Goal: Task Accomplishment & Management: Use online tool/utility

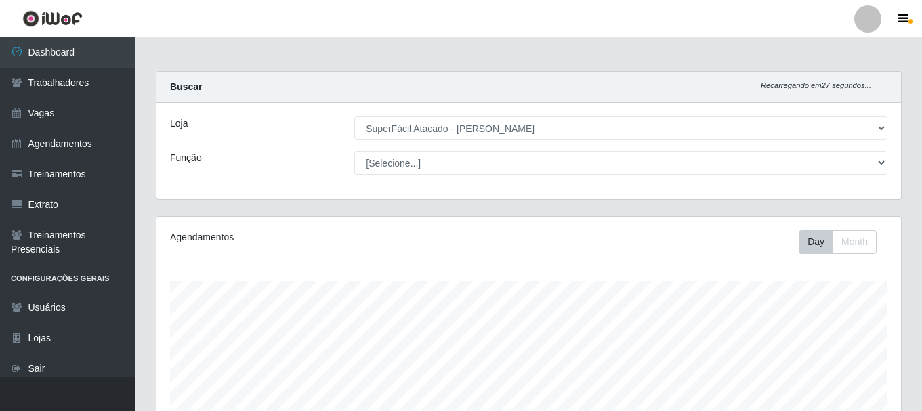
select select "399"
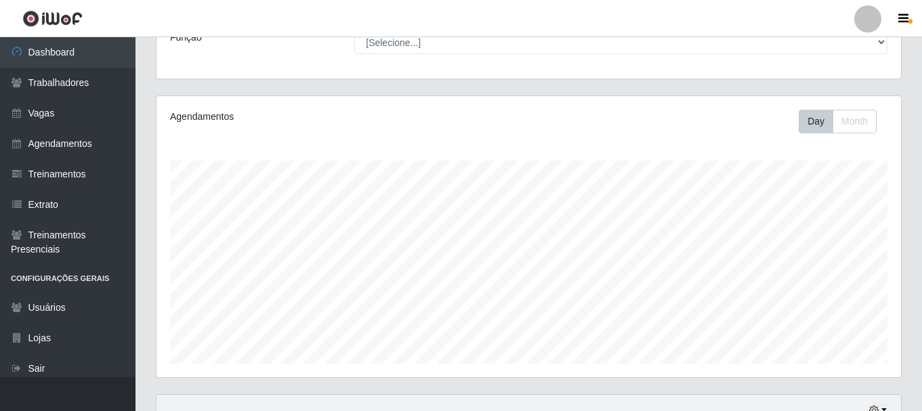
scroll to position [27, 0]
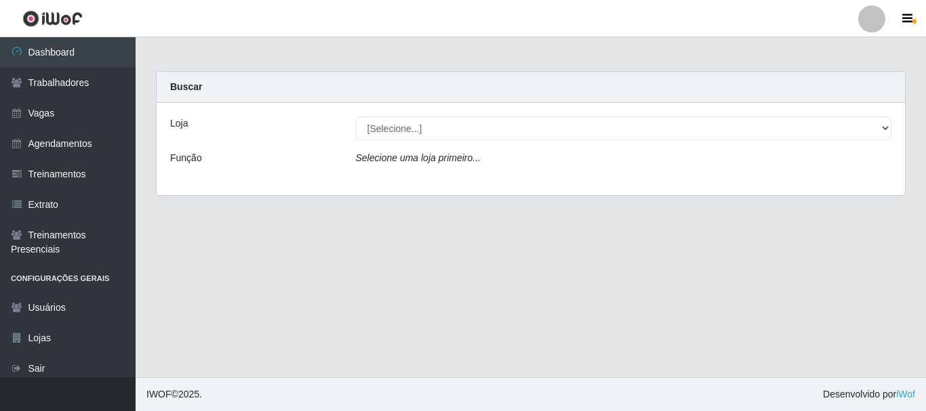
drag, startPoint x: 443, startPoint y: 159, endPoint x: 442, endPoint y: 150, distance: 8.9
click at [444, 159] on icon "Selecione uma loja primeiro..." at bounding box center [418, 158] width 125 height 11
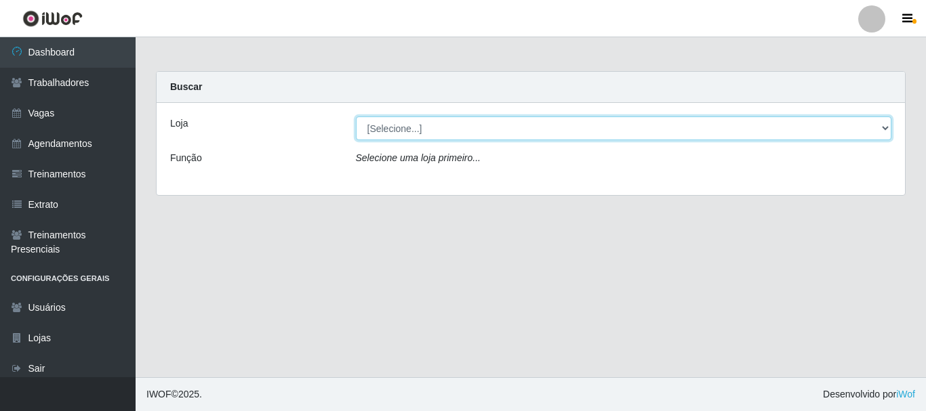
click at [438, 135] on select "[Selecione...] SuperFácil Atacado - [PERSON_NAME]" at bounding box center [624, 129] width 536 height 24
select select "399"
click at [356, 117] on select "[Selecione...] SuperFácil Atacado - [PERSON_NAME]" at bounding box center [624, 129] width 536 height 24
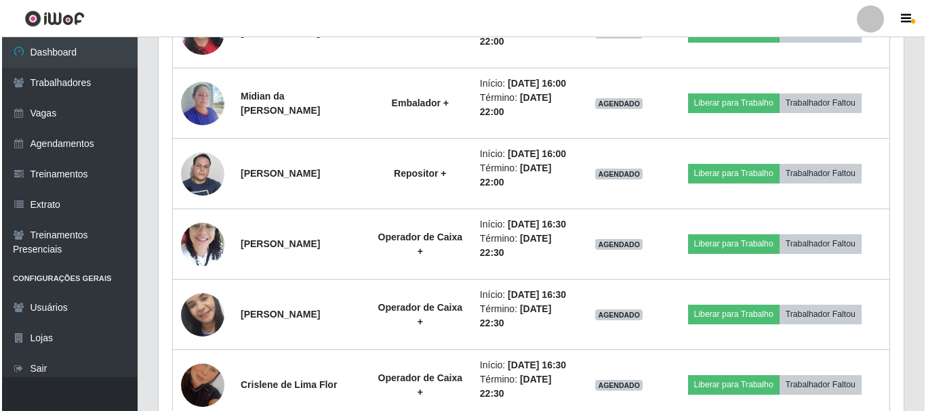
scroll to position [813, 0]
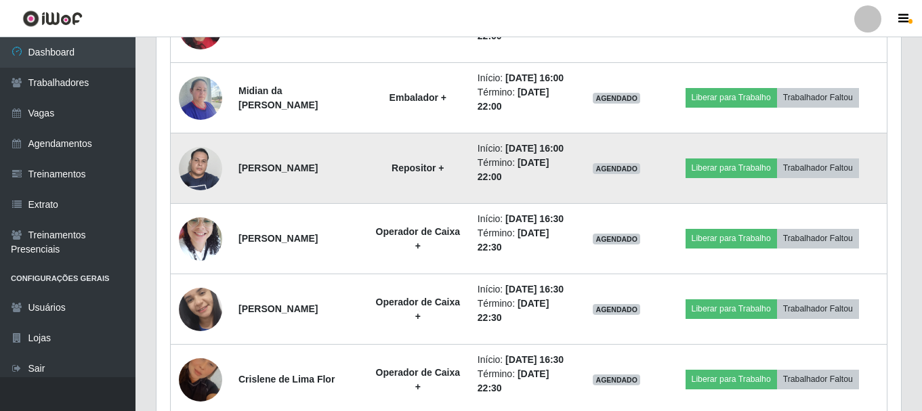
click at [203, 197] on img at bounding box center [200, 169] width 43 height 58
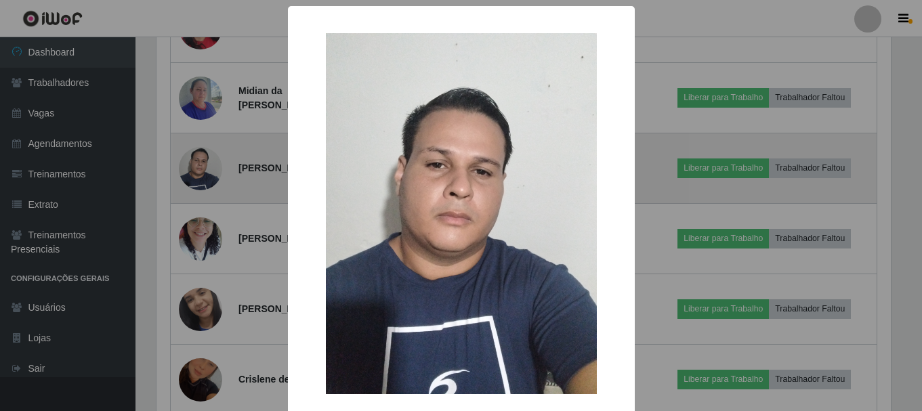
scroll to position [281, 738]
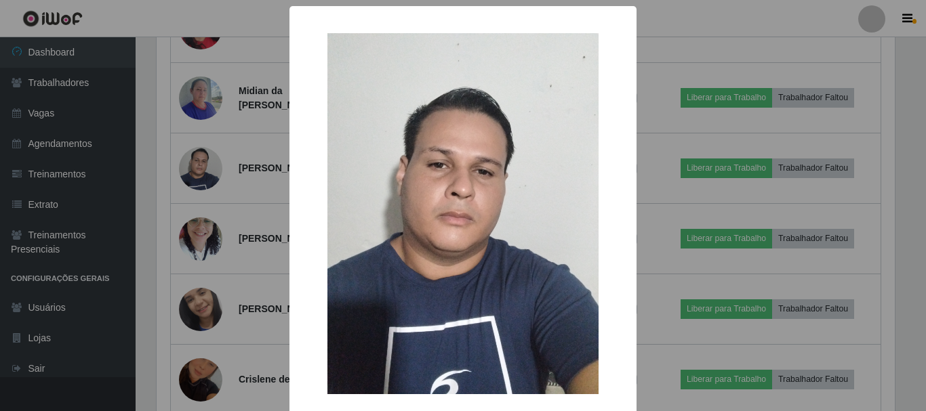
click at [257, 273] on div "× OK Cancel" at bounding box center [463, 205] width 926 height 411
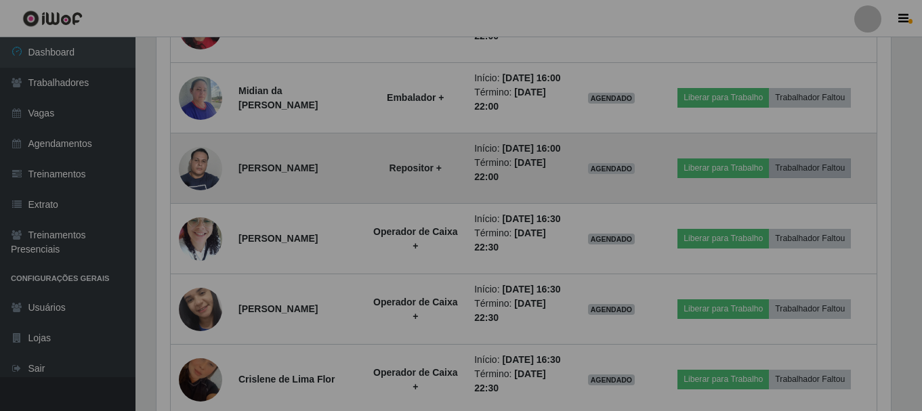
scroll to position [281, 745]
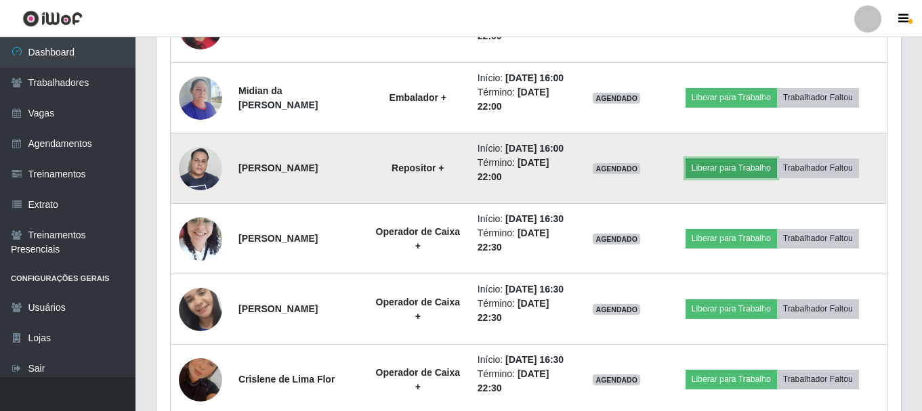
click at [762, 178] on button "Liberar para Trabalho" at bounding box center [732, 168] width 92 height 19
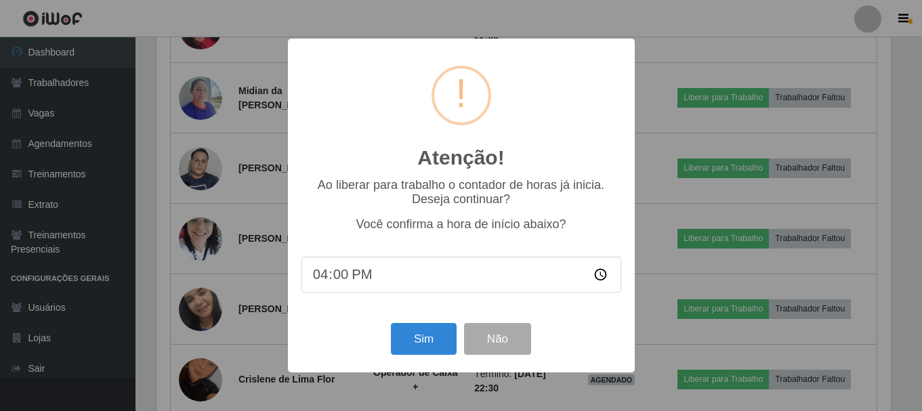
scroll to position [281, 738]
click at [433, 346] on button "Sim" at bounding box center [425, 339] width 66 height 32
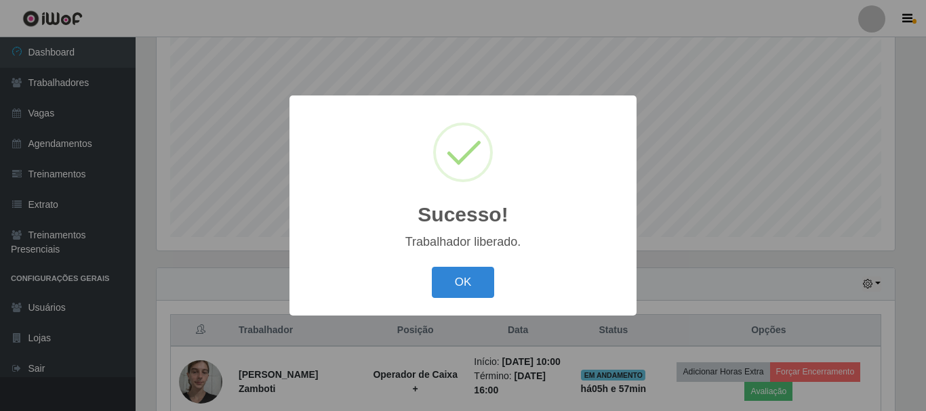
click at [449, 282] on button "OK" at bounding box center [463, 283] width 63 height 32
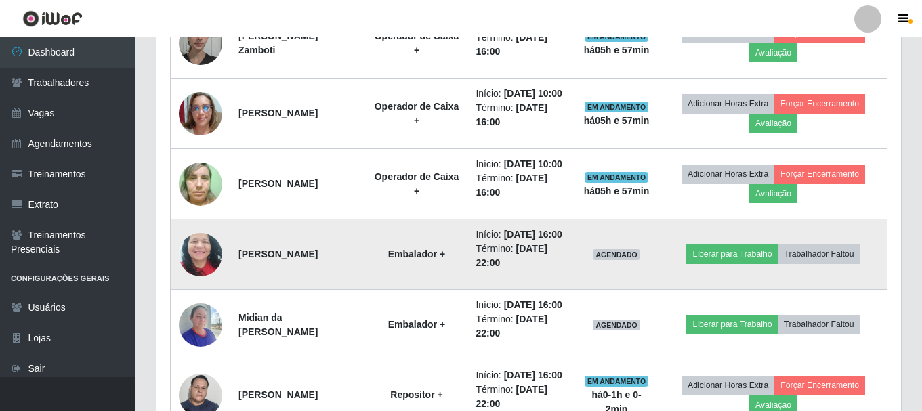
scroll to position [654, 0]
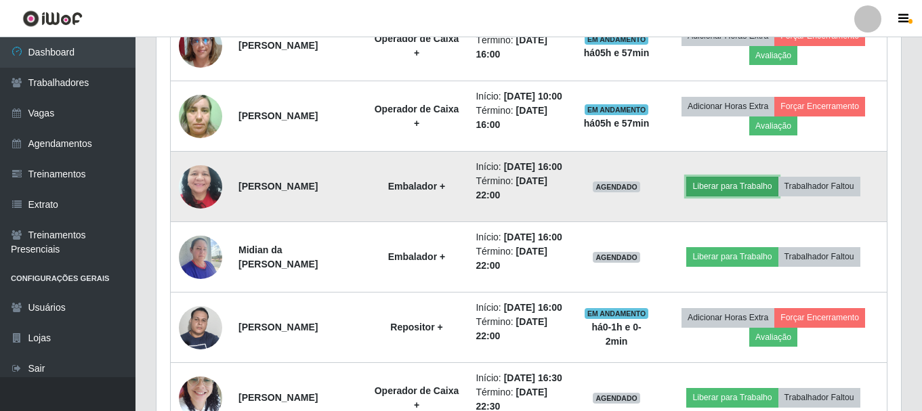
click at [738, 196] on button "Liberar para Trabalho" at bounding box center [733, 186] width 92 height 19
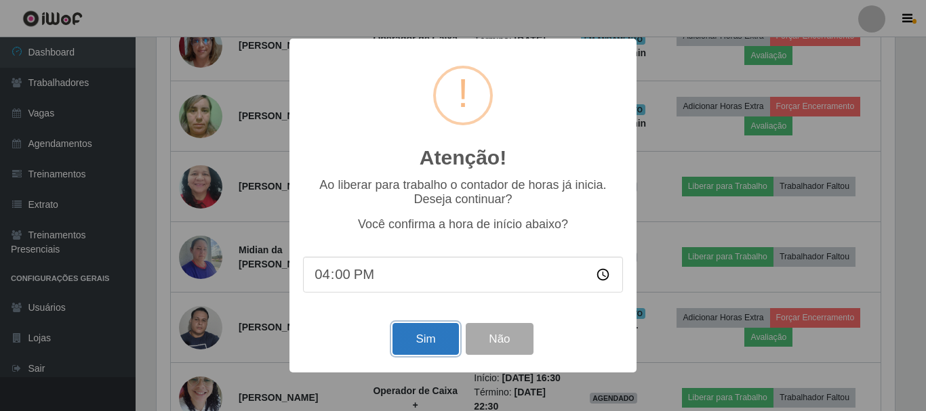
click at [434, 342] on button "Sim" at bounding box center [425, 339] width 66 height 32
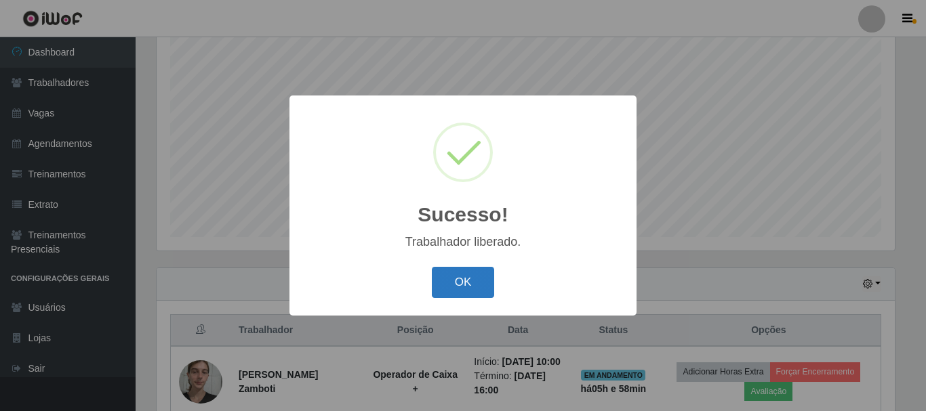
click at [472, 287] on button "OK" at bounding box center [463, 283] width 63 height 32
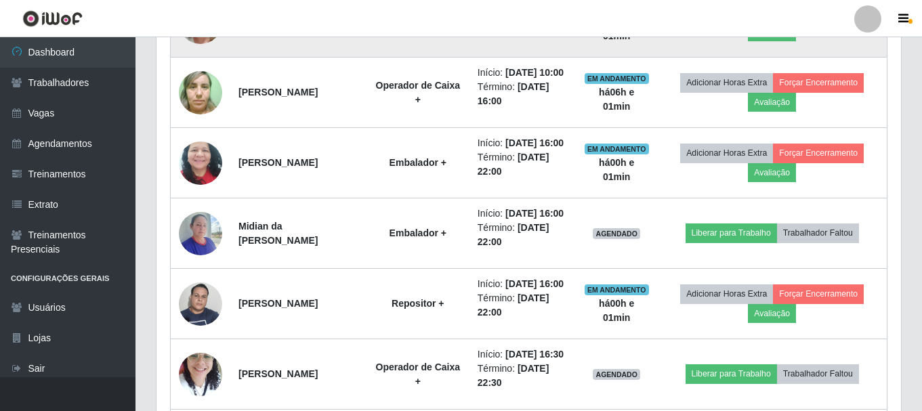
scroll to position [813, 0]
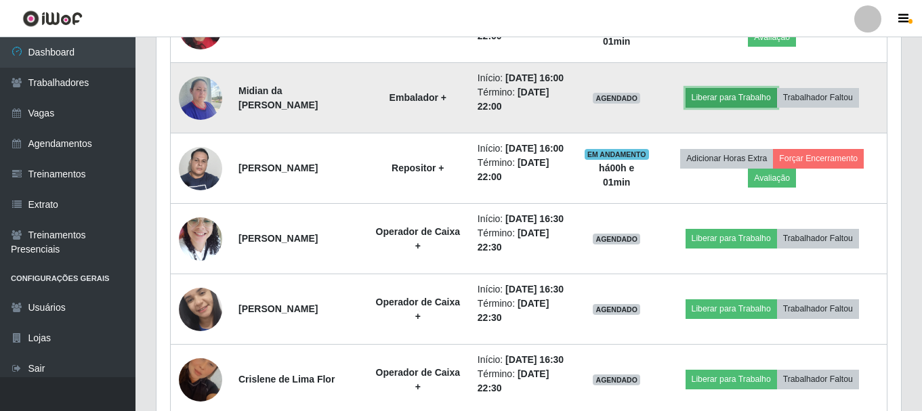
click at [733, 107] on button "Liberar para Trabalho" at bounding box center [732, 97] width 92 height 19
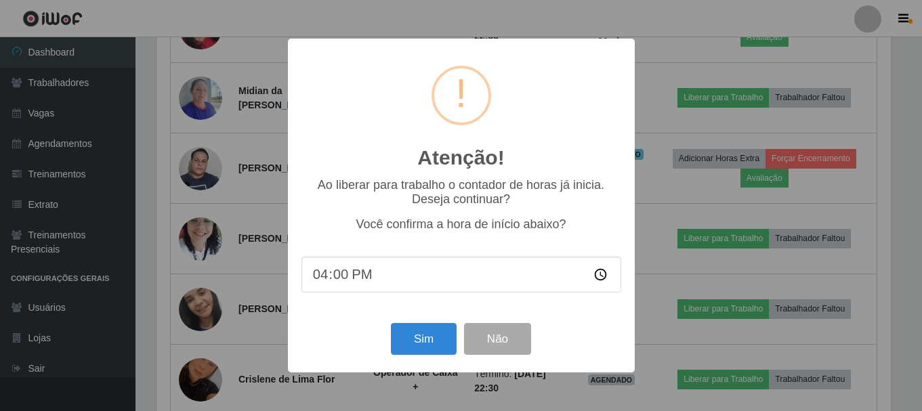
scroll to position [281, 738]
click at [422, 338] on button "Sim" at bounding box center [425, 339] width 66 height 32
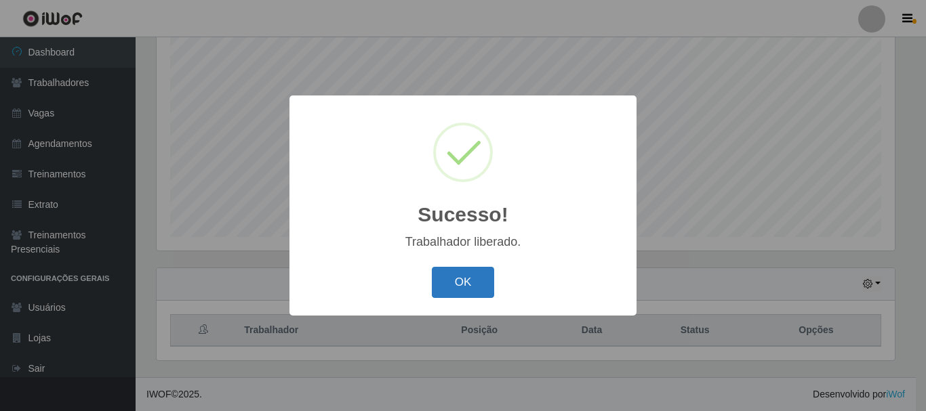
click at [480, 284] on button "OK" at bounding box center [463, 283] width 63 height 32
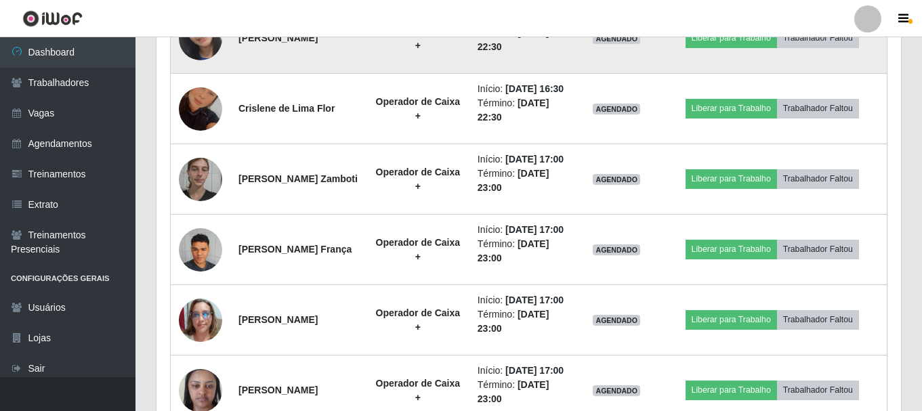
scroll to position [1061, 0]
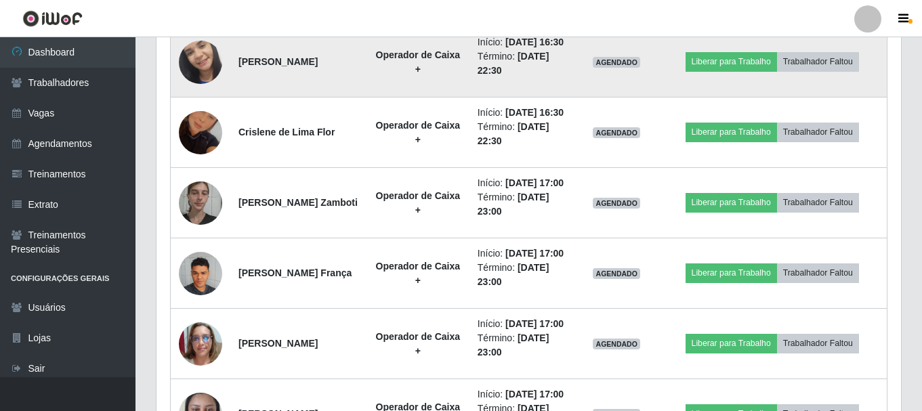
click at [735, 98] on td "Liberar para Trabalho Trabalhador Faltou" at bounding box center [772, 62] width 230 height 70
click at [736, 71] on button "Liberar para Trabalho" at bounding box center [732, 61] width 92 height 19
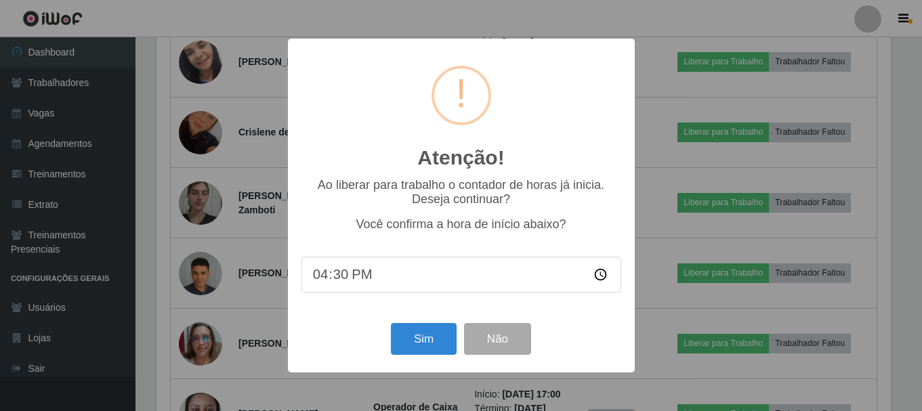
scroll to position [281, 738]
click at [435, 349] on button "Sim" at bounding box center [425, 339] width 66 height 32
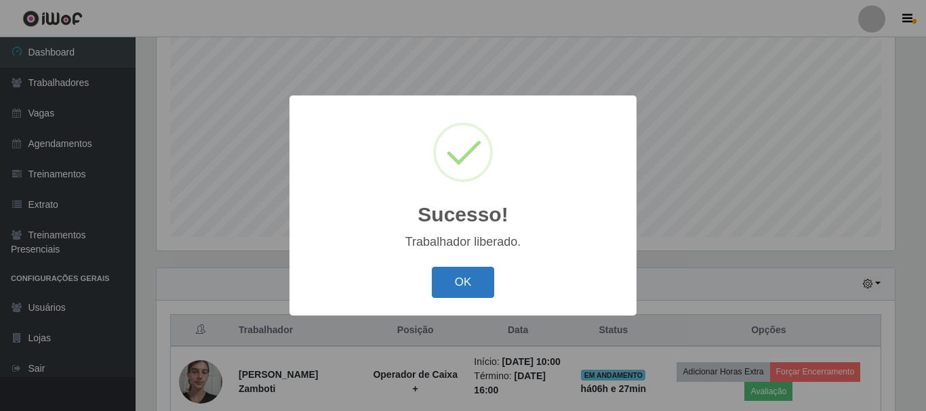
click at [464, 295] on button "OK" at bounding box center [463, 283] width 63 height 32
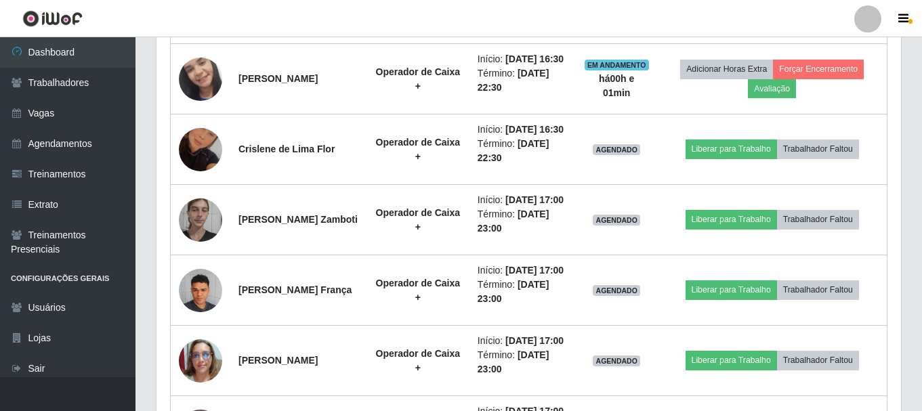
scroll to position [976, 0]
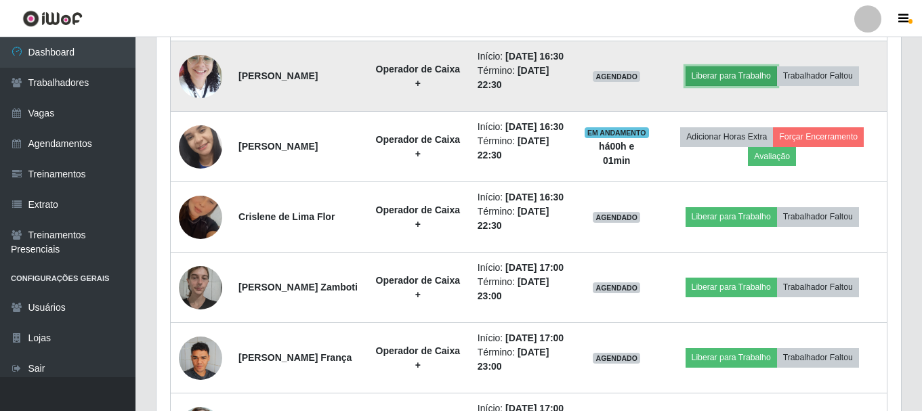
click at [716, 85] on button "Liberar para Trabalho" at bounding box center [732, 75] width 92 height 19
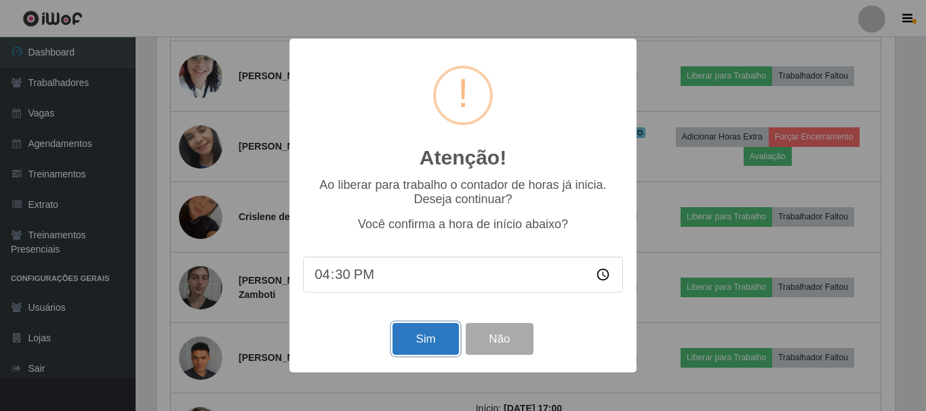
click at [436, 350] on button "Sim" at bounding box center [425, 339] width 66 height 32
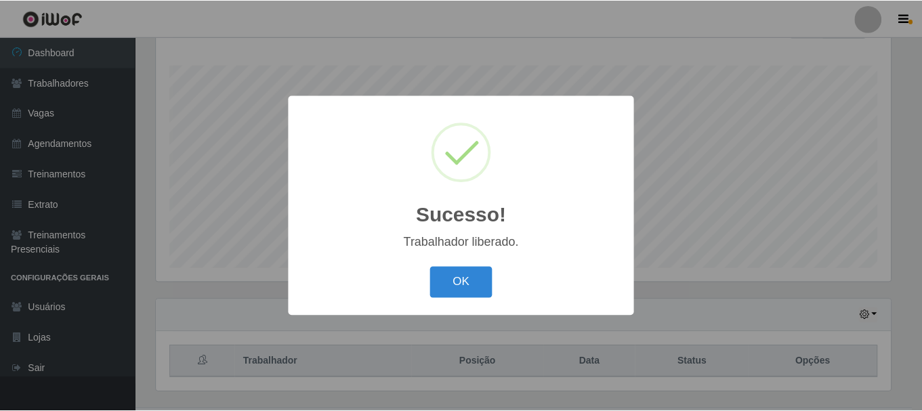
scroll to position [177, 0]
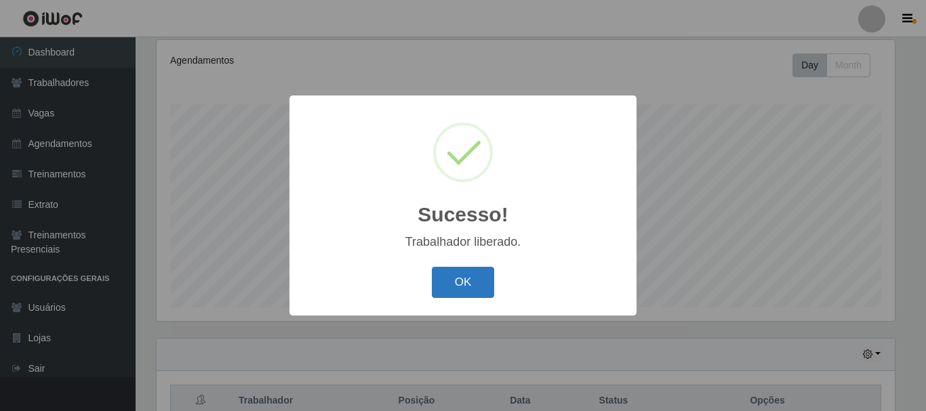
click at [471, 277] on button "OK" at bounding box center [463, 283] width 63 height 32
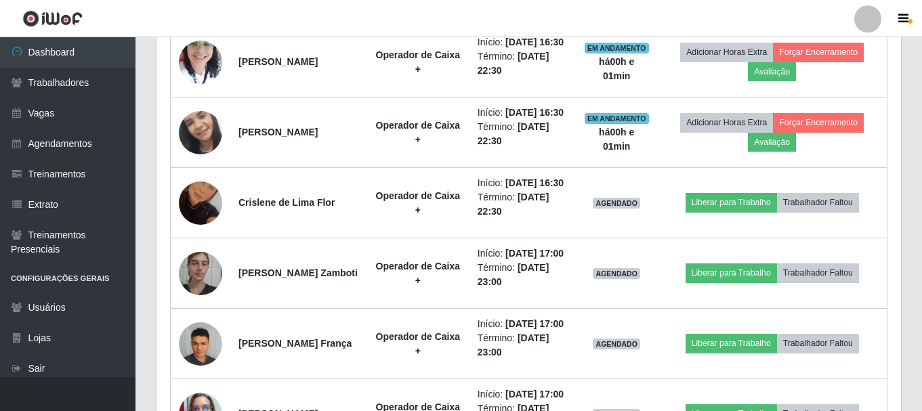
scroll to position [1058, 0]
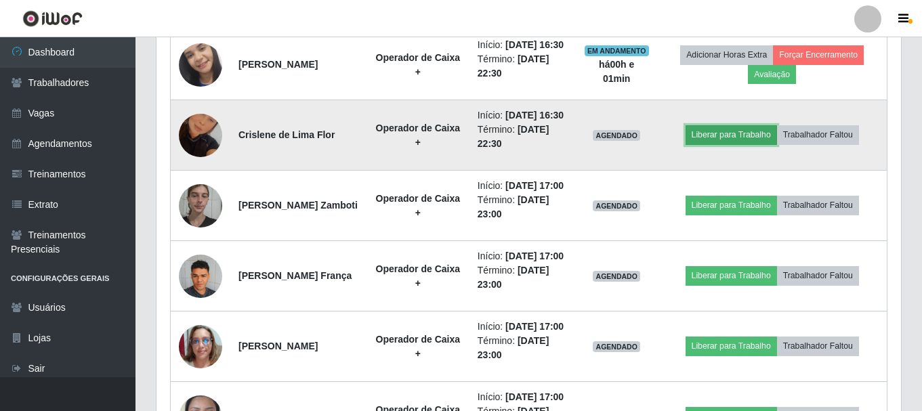
click at [746, 144] on button "Liberar para Trabalho" at bounding box center [732, 134] width 92 height 19
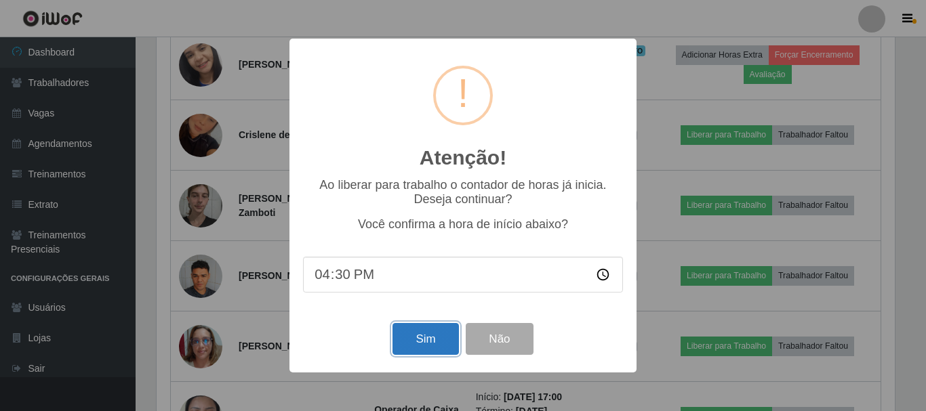
click at [441, 334] on button "Sim" at bounding box center [425, 339] width 66 height 32
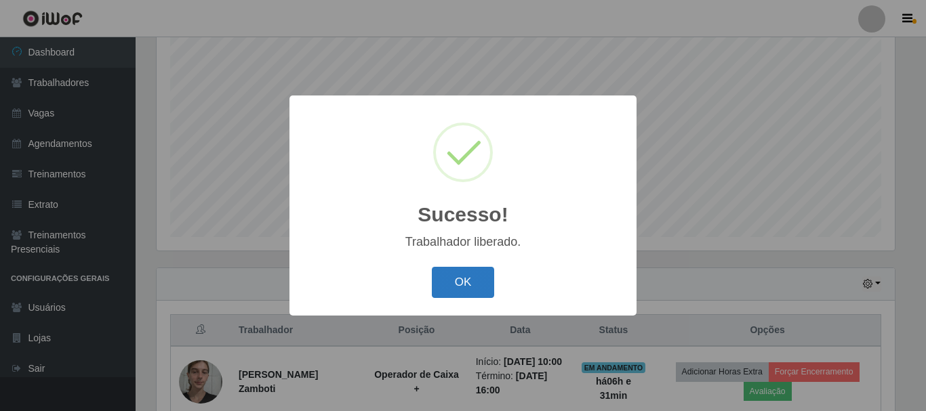
click at [477, 292] on button "OK" at bounding box center [463, 283] width 63 height 32
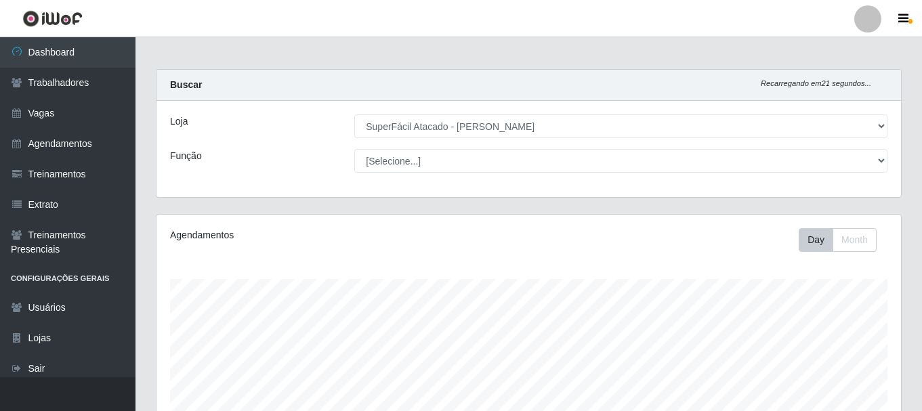
scroll to position [0, 0]
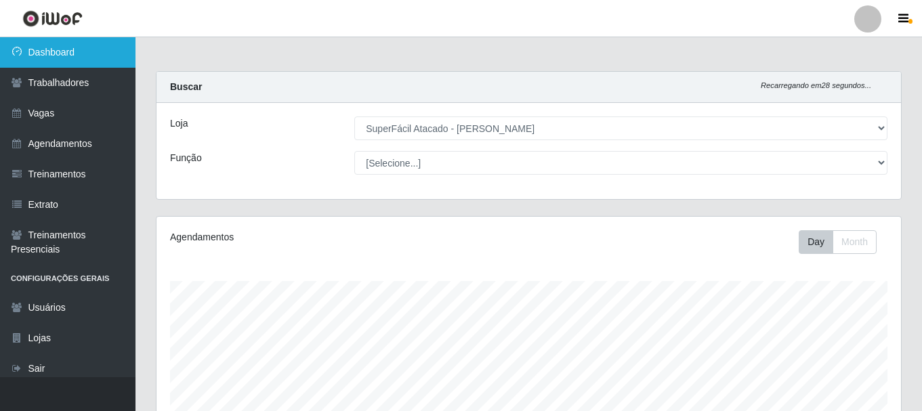
click at [83, 49] on link "Dashboard" at bounding box center [68, 52] width 136 height 31
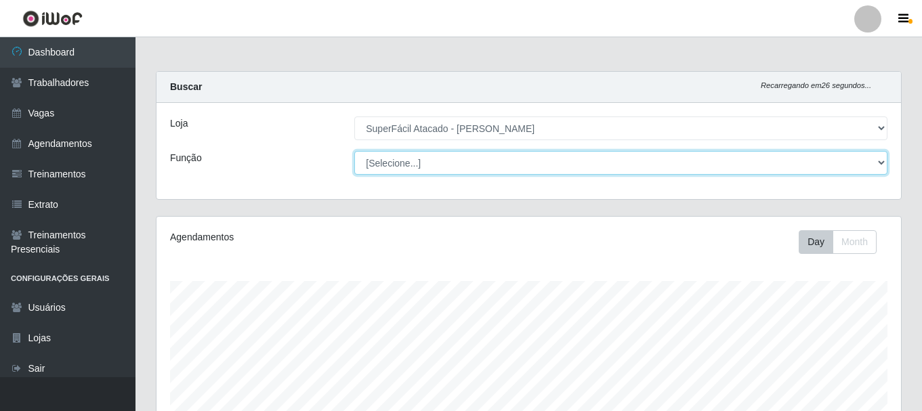
click at [418, 159] on select "[Selecione...] Embalador Embalador + Embalador ++ Operador de Caixa Operador de…" at bounding box center [620, 163] width 533 height 24
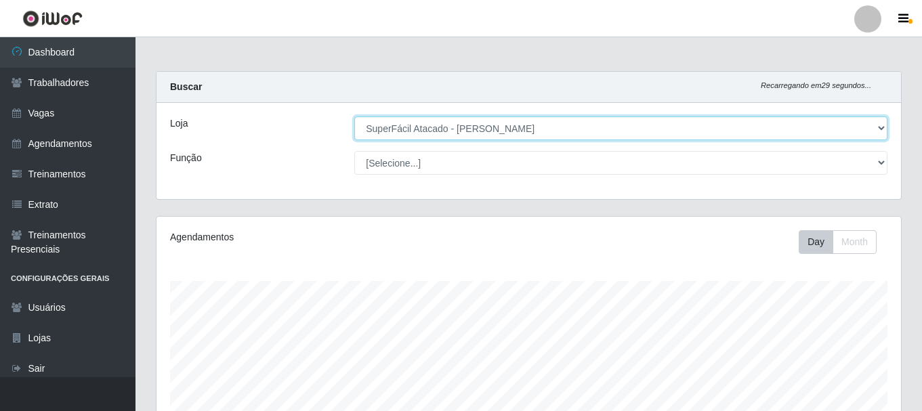
click at [434, 134] on select "[Selecione...] SuperFácil Atacado - João Pessoa" at bounding box center [620, 129] width 533 height 24
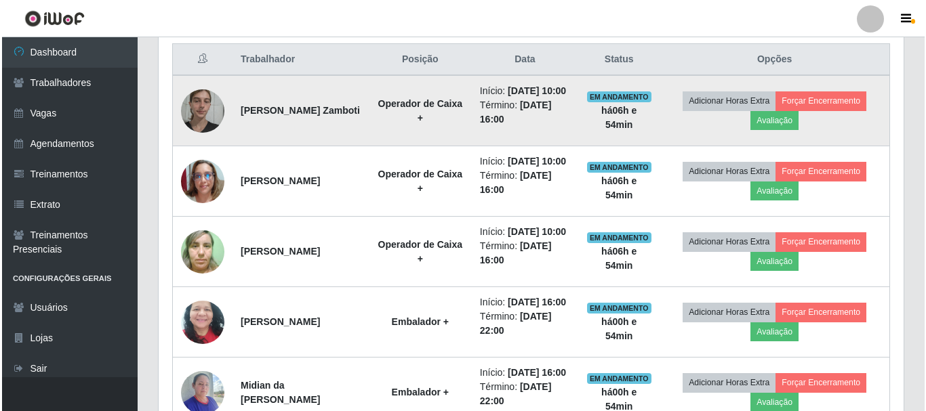
scroll to position [542, 0]
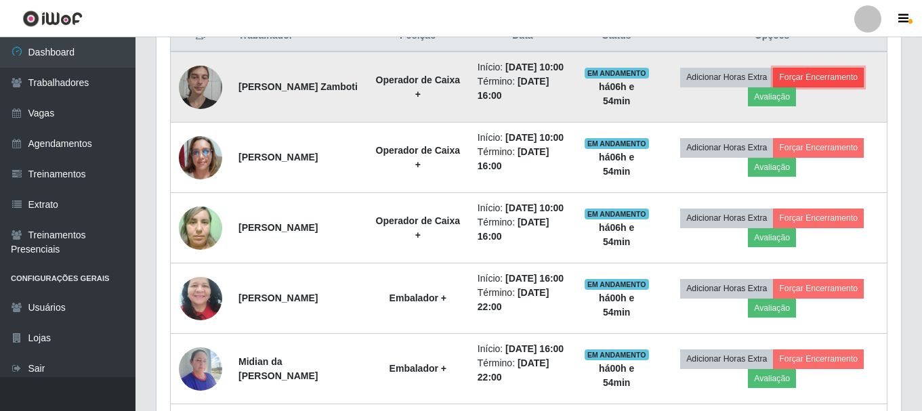
click at [837, 87] on button "Forçar Encerramento" at bounding box center [818, 77] width 91 height 19
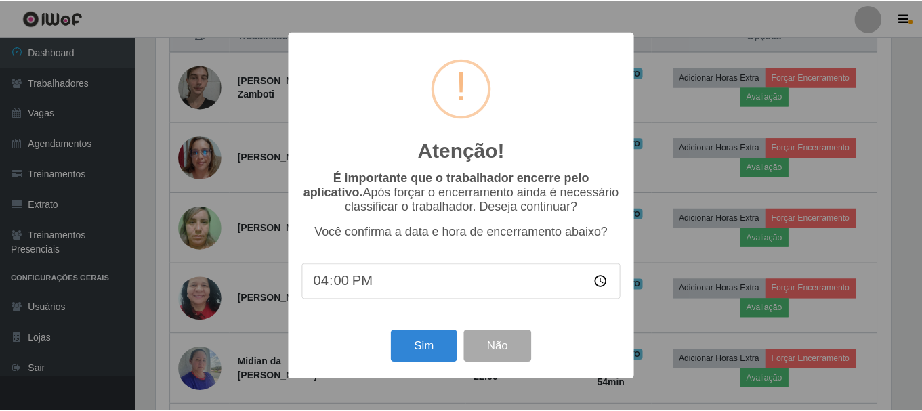
scroll to position [281, 738]
click at [407, 366] on div "Sim Não" at bounding box center [463, 346] width 320 height 39
click at [415, 356] on button "Sim" at bounding box center [425, 347] width 66 height 32
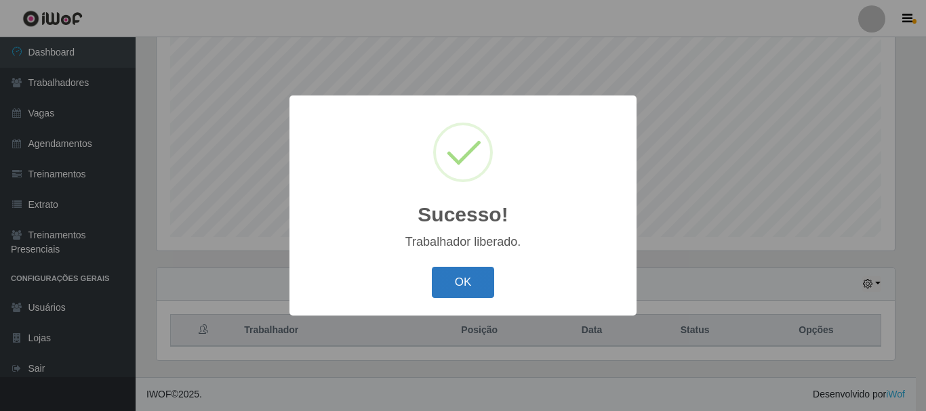
click at [459, 283] on button "OK" at bounding box center [463, 283] width 63 height 32
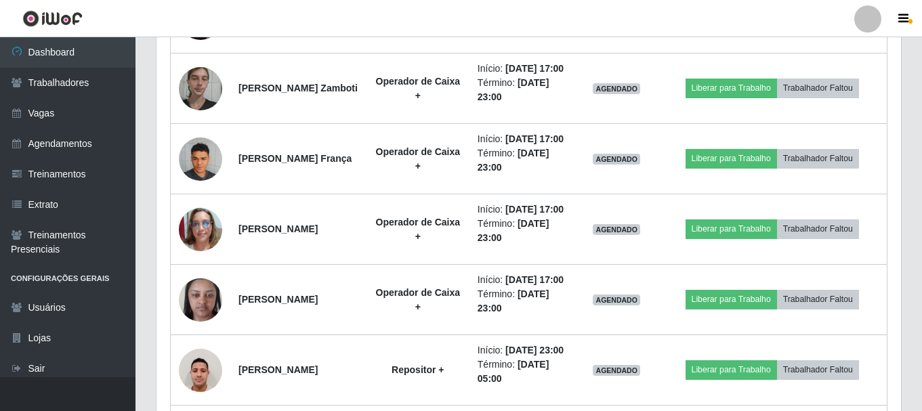
scroll to position [1129, 0]
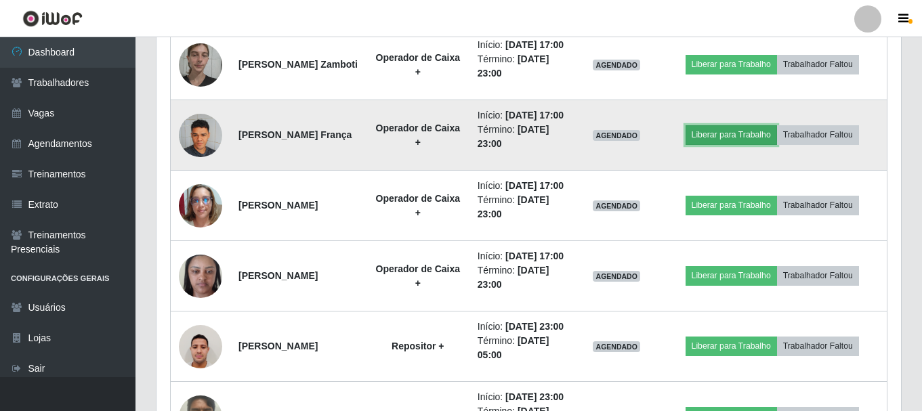
click at [763, 144] on button "Liberar para Trabalho" at bounding box center [732, 134] width 92 height 19
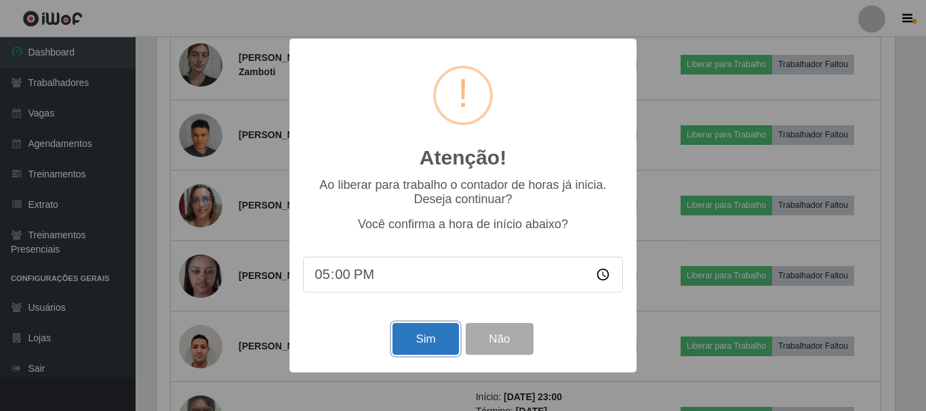
click at [420, 340] on button "Sim" at bounding box center [425, 339] width 66 height 32
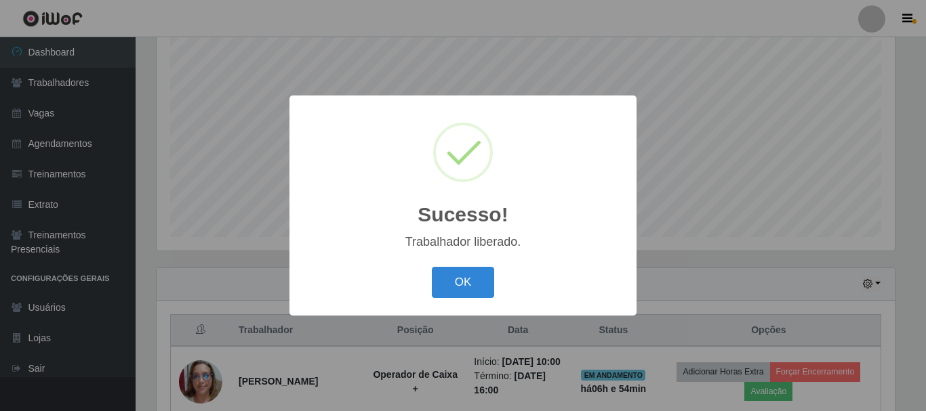
drag, startPoint x: 460, startPoint y: 279, endPoint x: 473, endPoint y: 276, distance: 13.3
click at [461, 279] on button "OK" at bounding box center [463, 283] width 63 height 32
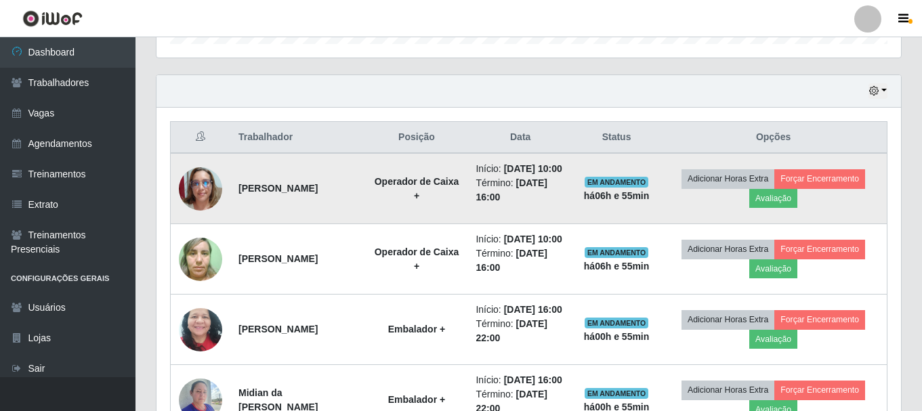
scroll to position [519, 0]
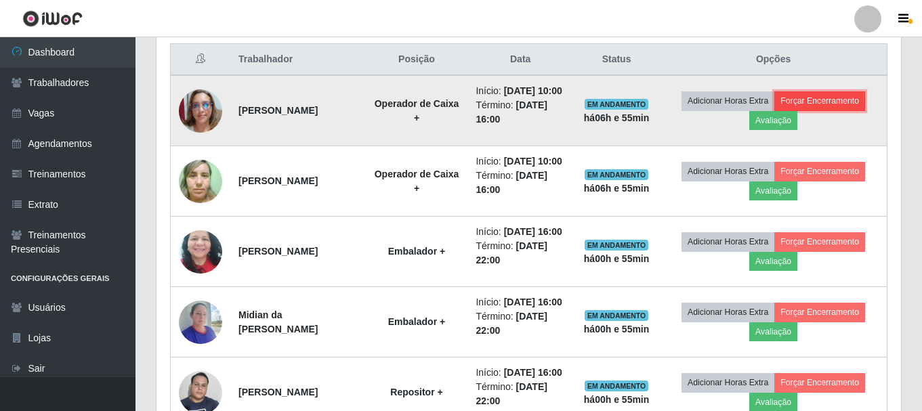
click at [832, 108] on button "Forçar Encerramento" at bounding box center [820, 101] width 91 height 19
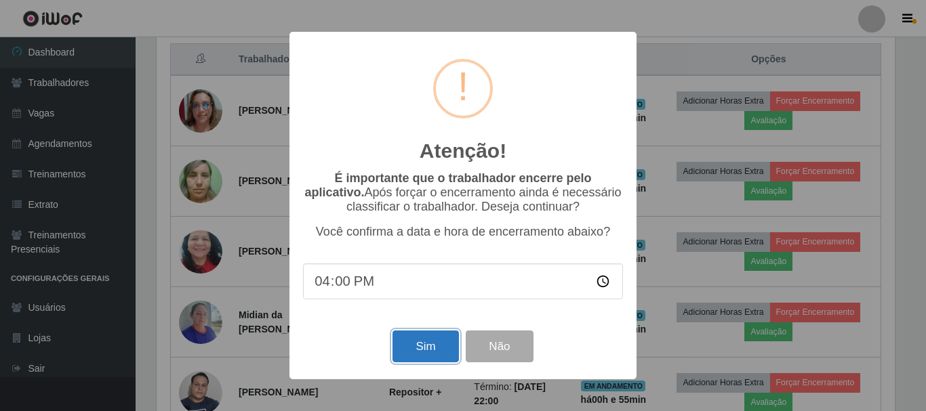
click at [435, 343] on button "Sim" at bounding box center [425, 347] width 66 height 32
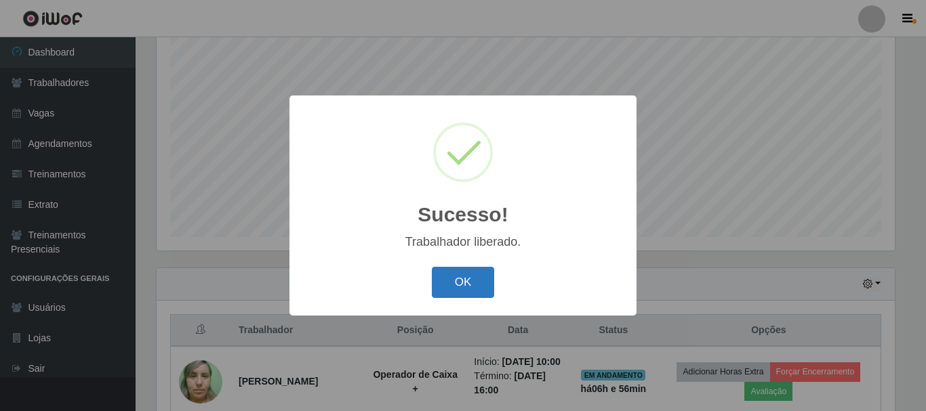
drag, startPoint x: 441, startPoint y: 283, endPoint x: 554, endPoint y: 265, distance: 113.9
click at [442, 283] on button "OK" at bounding box center [463, 283] width 63 height 32
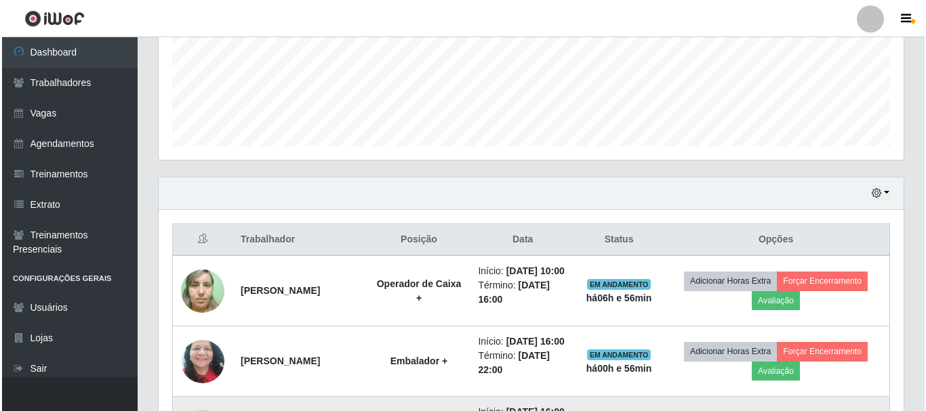
scroll to position [586, 0]
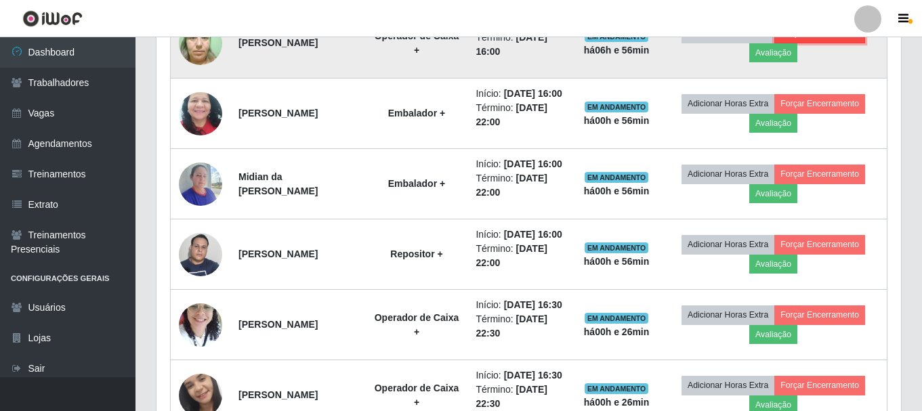
click at [836, 43] on button "Forçar Encerramento" at bounding box center [820, 33] width 91 height 19
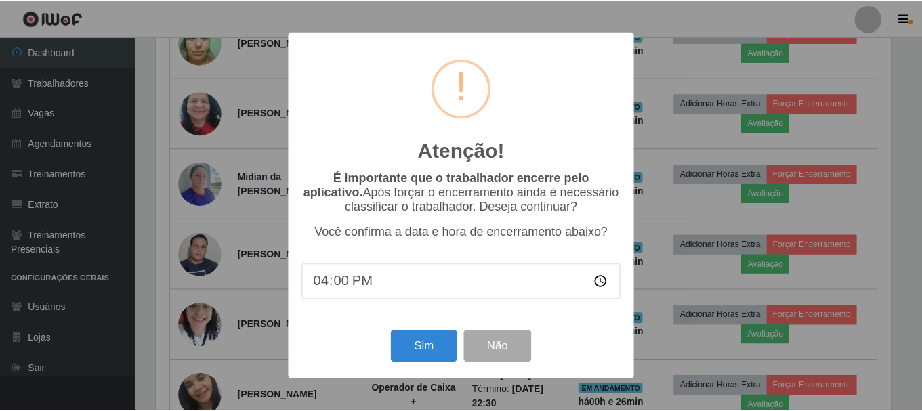
scroll to position [281, 738]
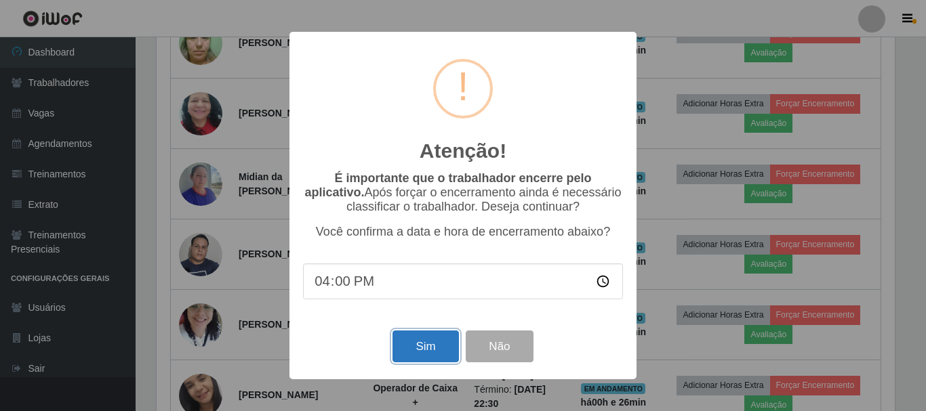
click at [427, 350] on button "Sim" at bounding box center [425, 347] width 66 height 32
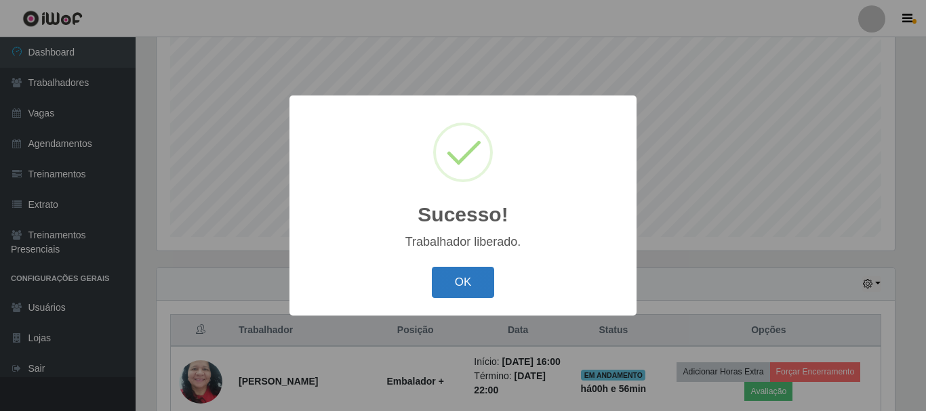
click at [470, 282] on button "OK" at bounding box center [463, 283] width 63 height 32
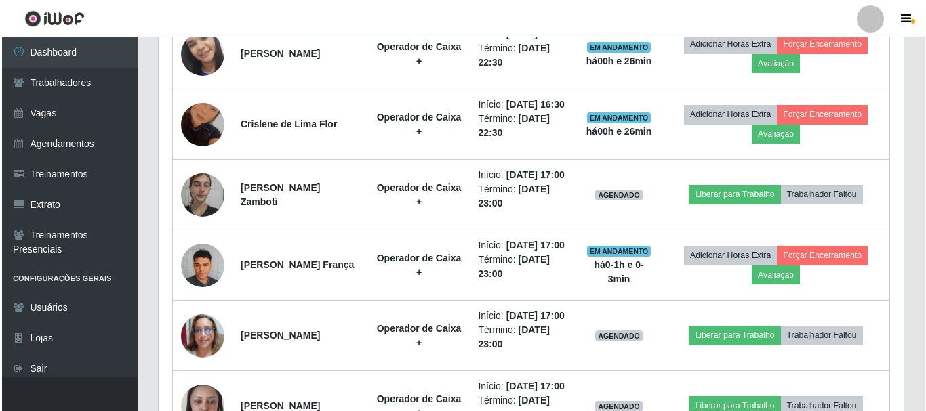
scroll to position [925, 0]
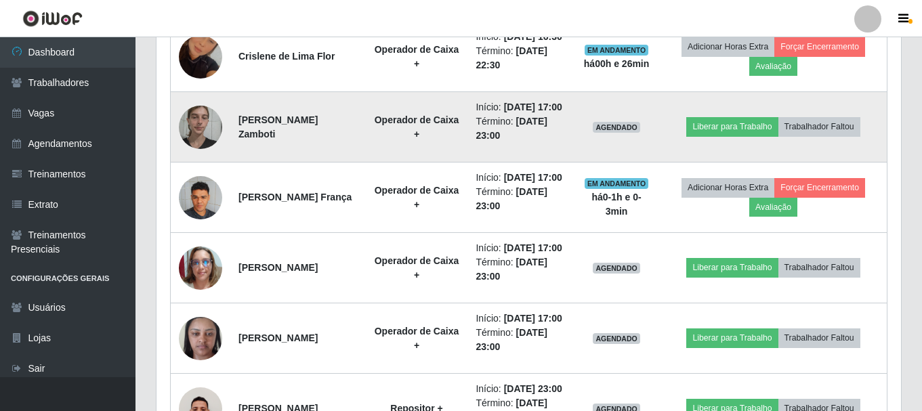
click at [213, 156] on img at bounding box center [200, 127] width 43 height 58
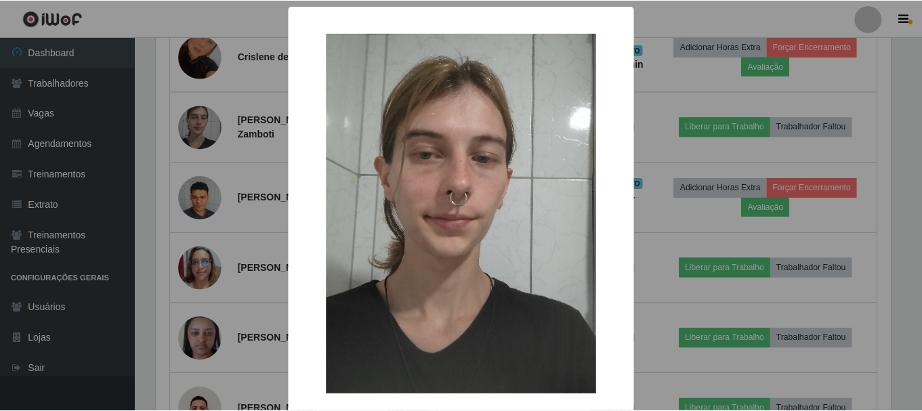
scroll to position [281, 738]
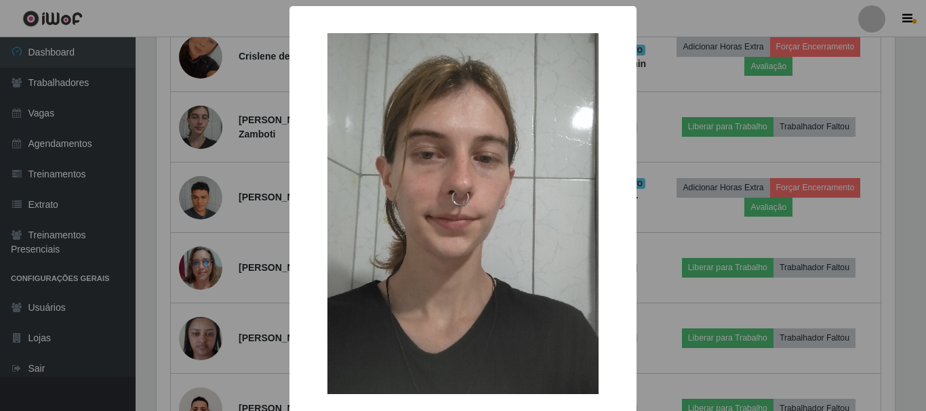
click at [256, 180] on div "× OK Cancel" at bounding box center [463, 205] width 926 height 411
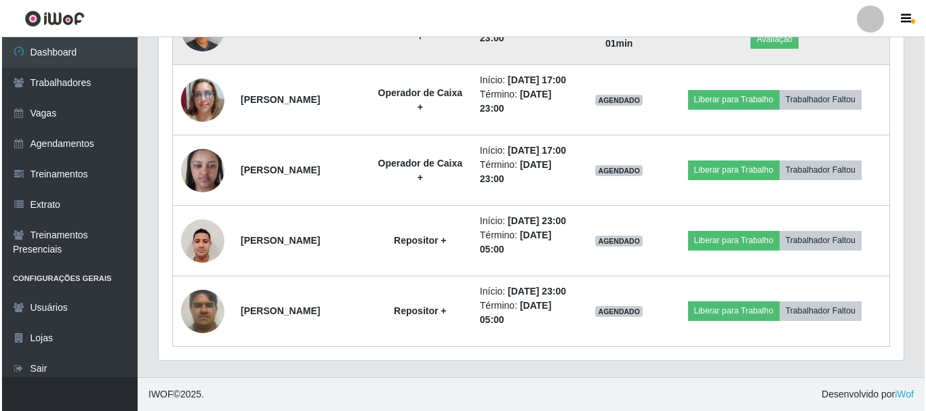
scroll to position [1129, 0]
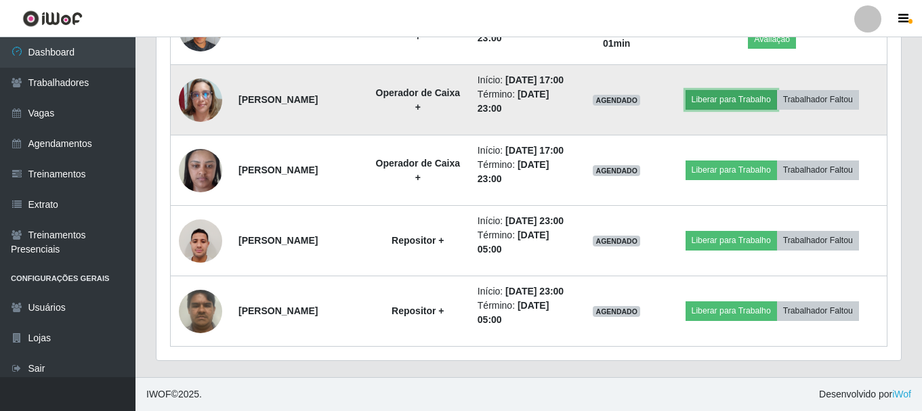
click at [743, 109] on button "Liberar para Trabalho" at bounding box center [732, 99] width 92 height 19
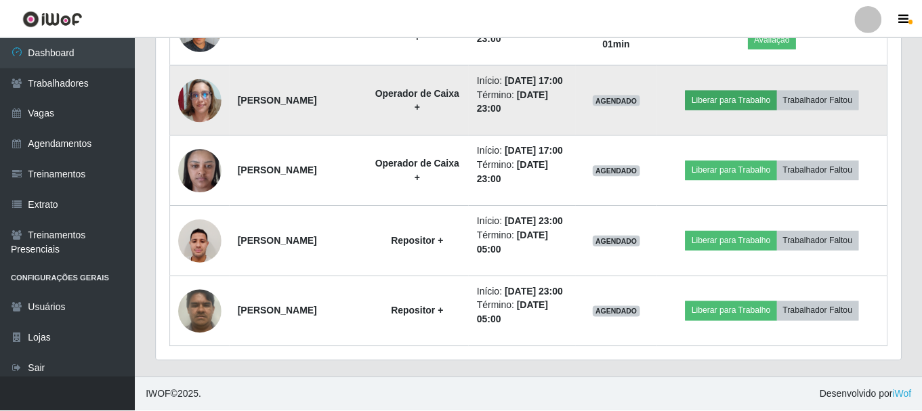
scroll to position [281, 738]
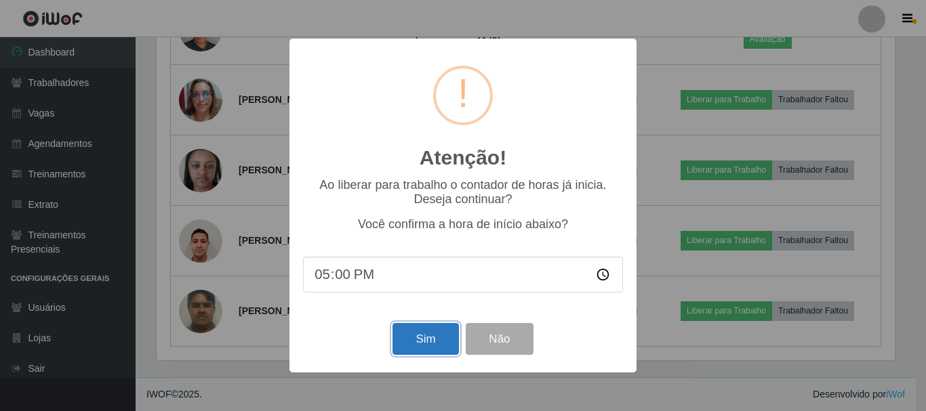
click at [431, 338] on button "Sim" at bounding box center [425, 339] width 66 height 32
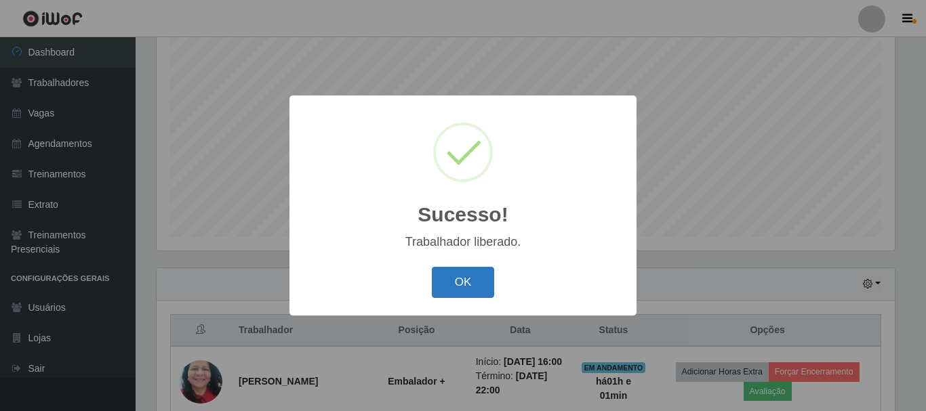
click at [461, 288] on button "OK" at bounding box center [463, 283] width 63 height 32
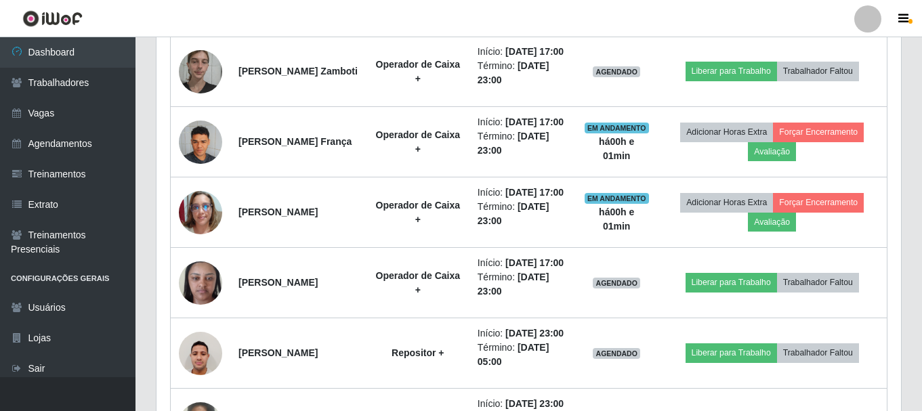
scroll to position [993, 0]
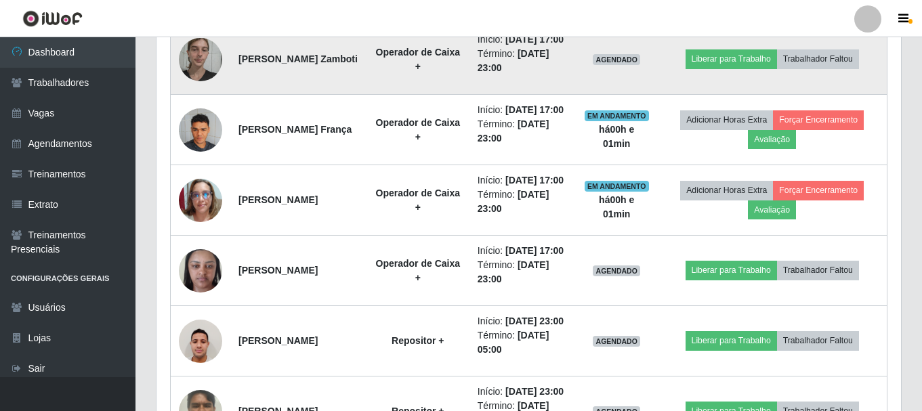
click at [201, 88] on img at bounding box center [200, 60] width 43 height 58
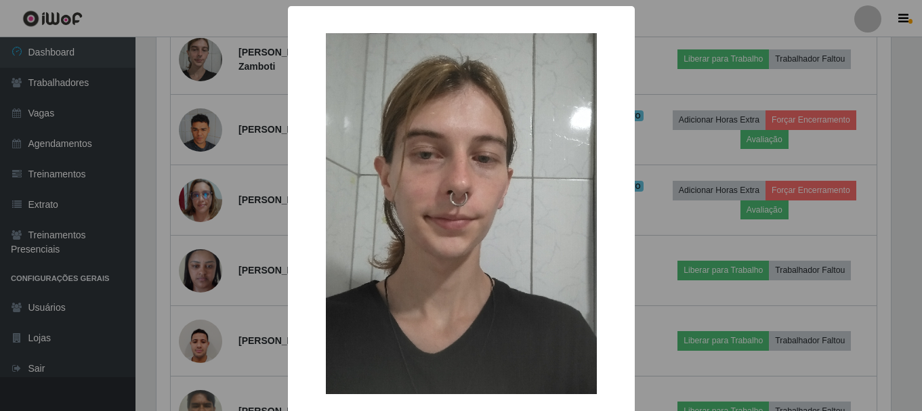
scroll to position [281, 738]
click at [267, 184] on div "× OK Cancel" at bounding box center [463, 205] width 926 height 411
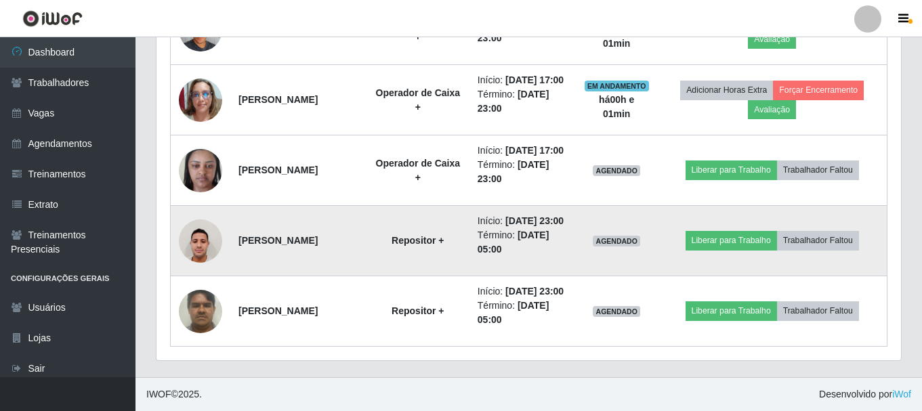
scroll to position [1196, 0]
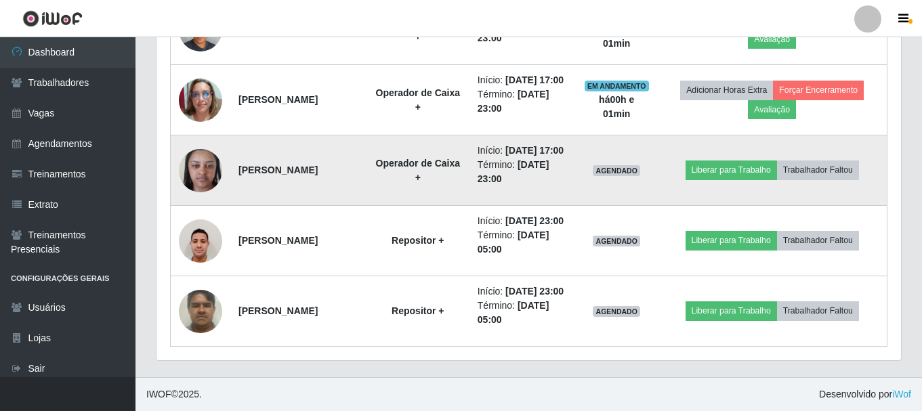
click at [215, 199] on img at bounding box center [200, 171] width 43 height 58
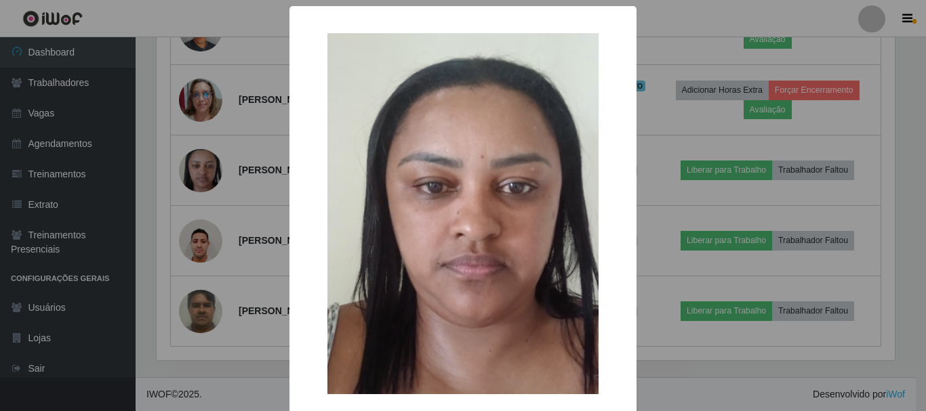
click at [257, 243] on div "× OK Cancel" at bounding box center [463, 205] width 926 height 411
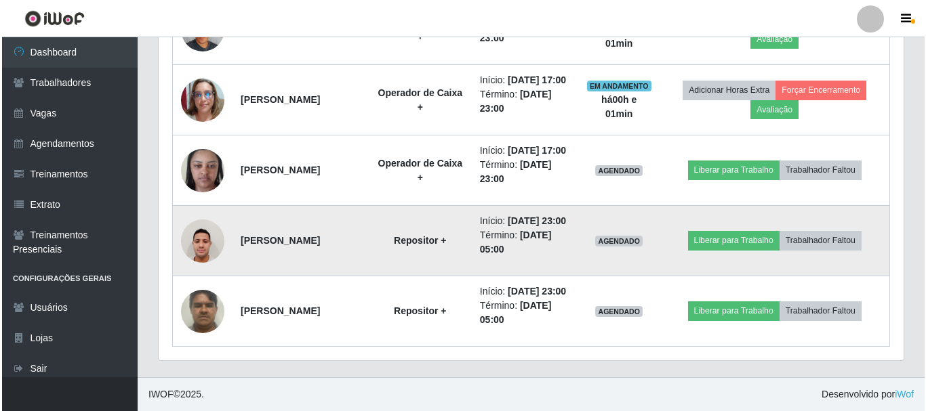
scroll to position [1264, 0]
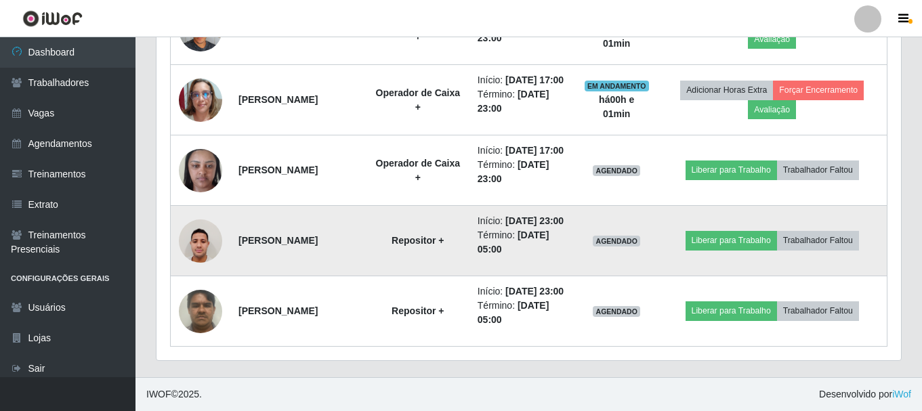
click at [191, 224] on img at bounding box center [200, 241] width 43 height 58
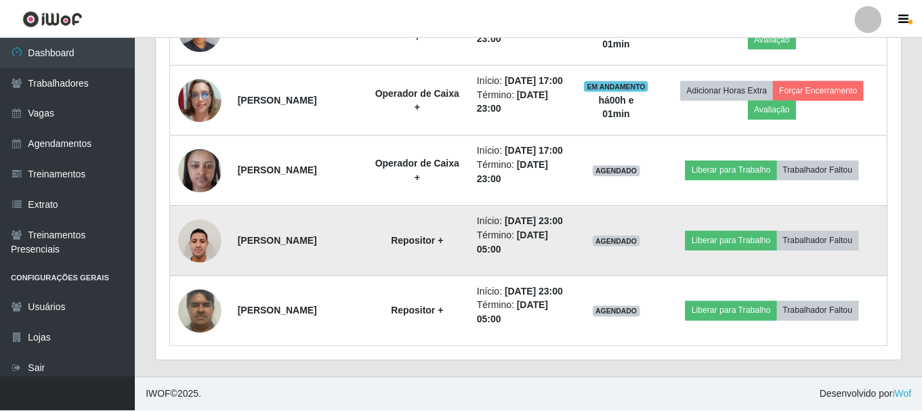
scroll to position [281, 738]
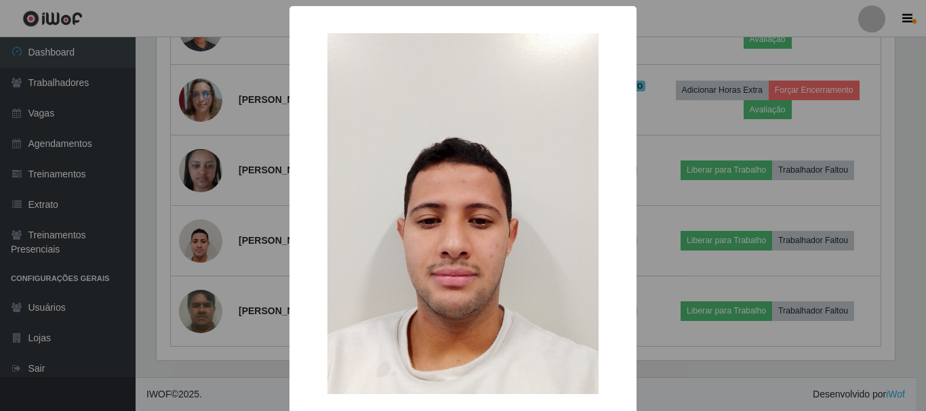
click at [247, 256] on div "× OK Cancel" at bounding box center [463, 205] width 926 height 411
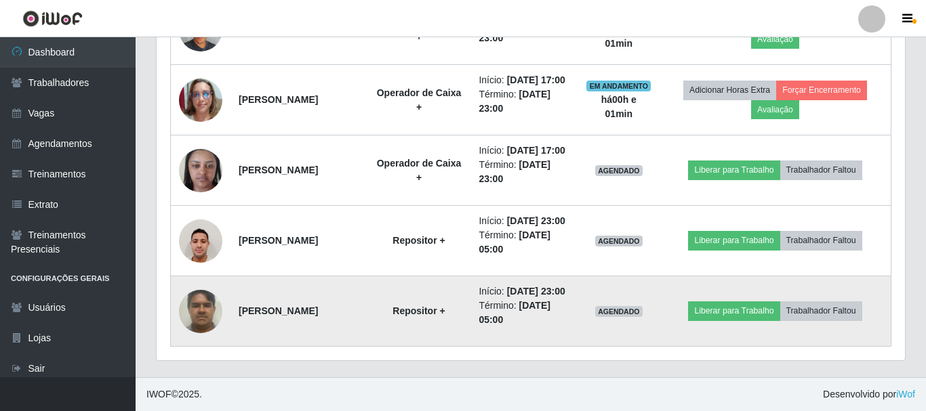
scroll to position [281, 745]
click at [203, 314] on img at bounding box center [200, 312] width 43 height 58
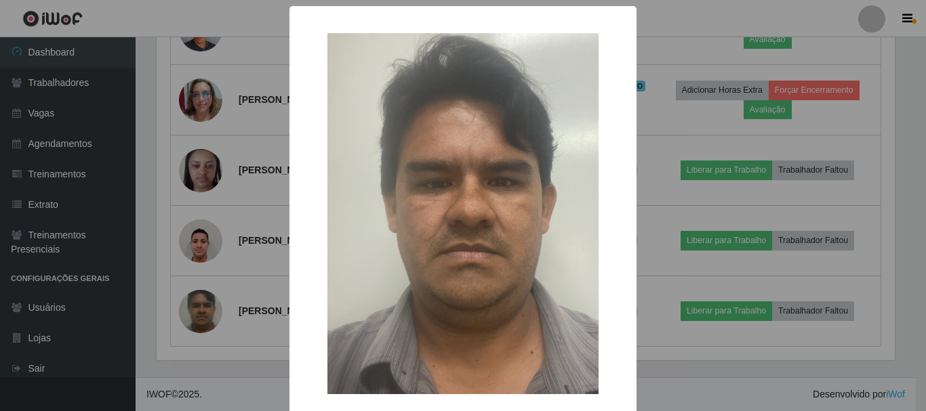
click at [202, 289] on div "× OK Cancel" at bounding box center [463, 205] width 926 height 411
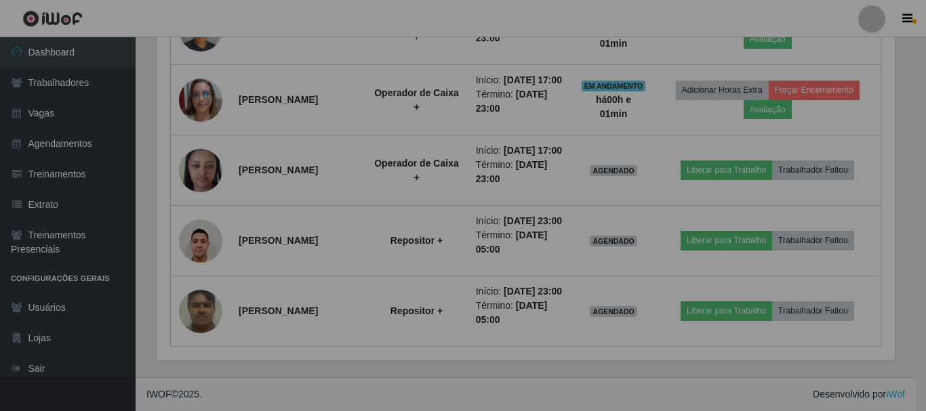
scroll to position [0, 0]
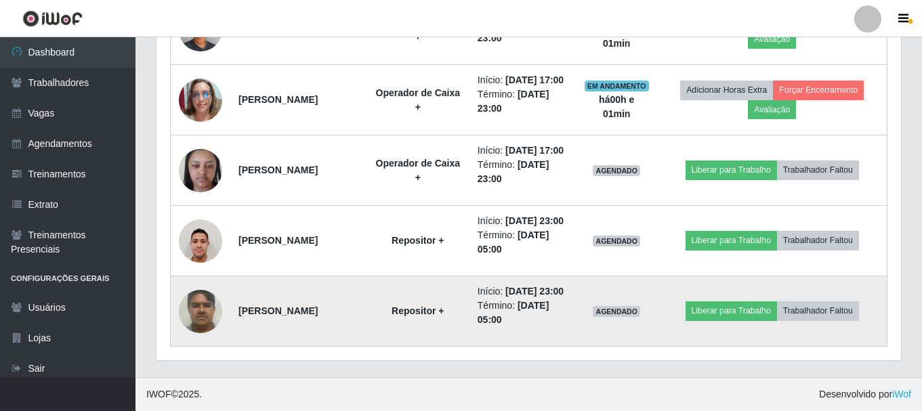
click at [226, 277] on td at bounding box center [201, 312] width 60 height 70
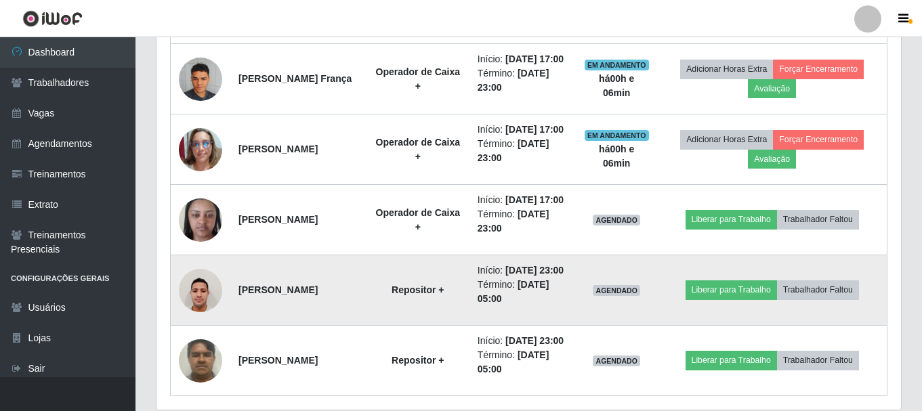
scroll to position [993, 0]
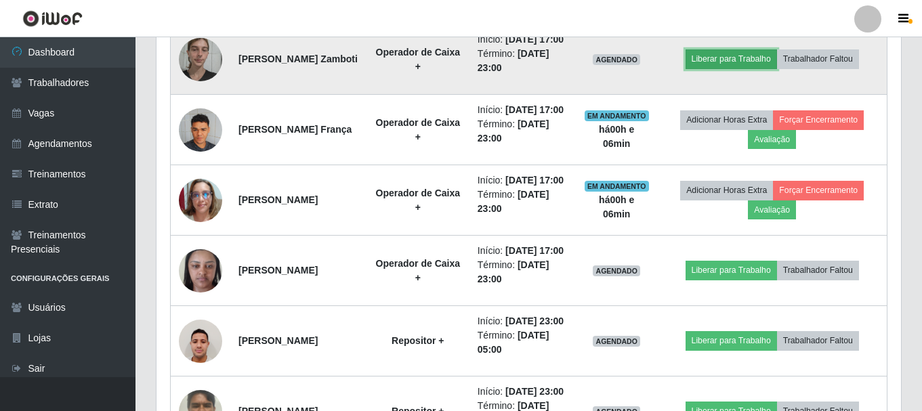
click at [735, 68] on button "Liberar para Trabalho" at bounding box center [732, 58] width 92 height 19
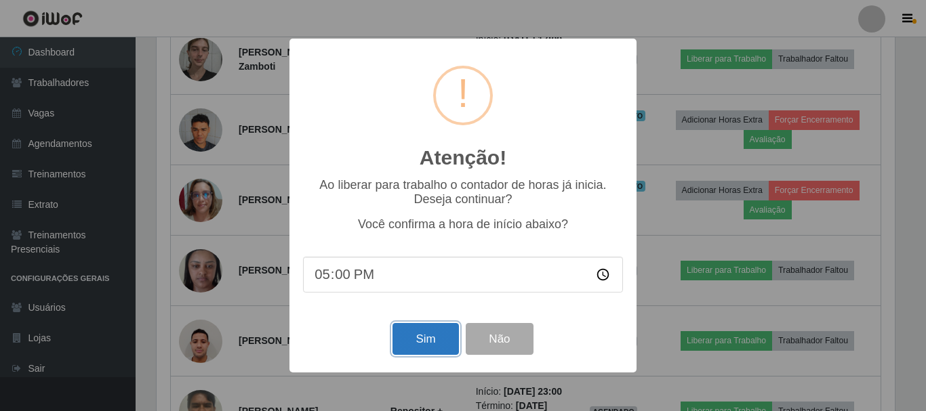
click at [418, 350] on button "Sim" at bounding box center [425, 339] width 66 height 32
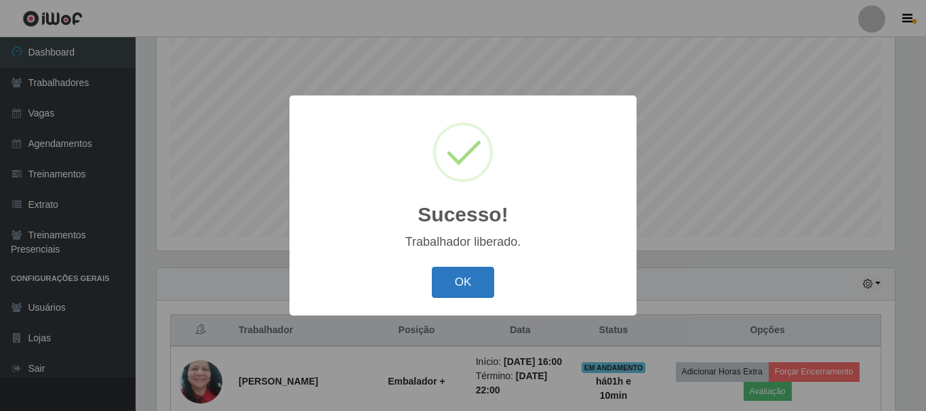
click at [484, 288] on button "OK" at bounding box center [463, 283] width 63 height 32
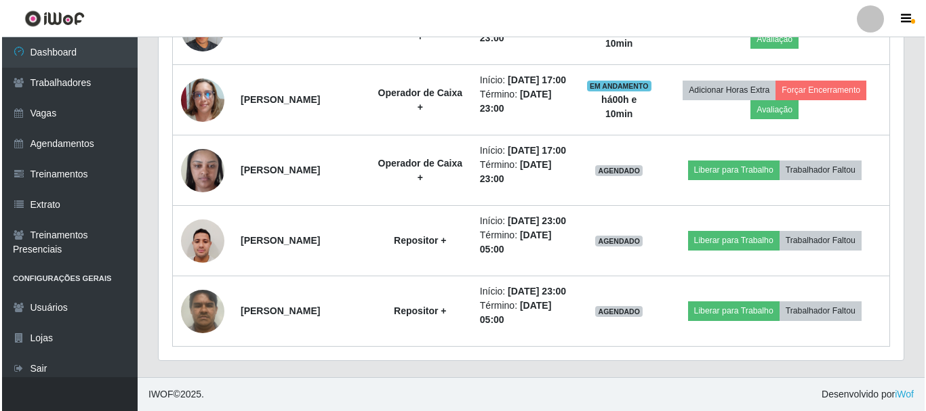
scroll to position [1196, 0]
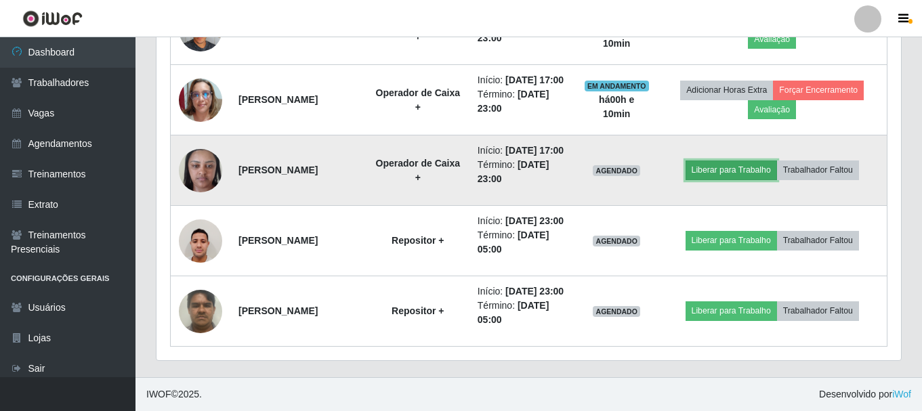
click at [723, 180] on button "Liberar para Trabalho" at bounding box center [732, 170] width 92 height 19
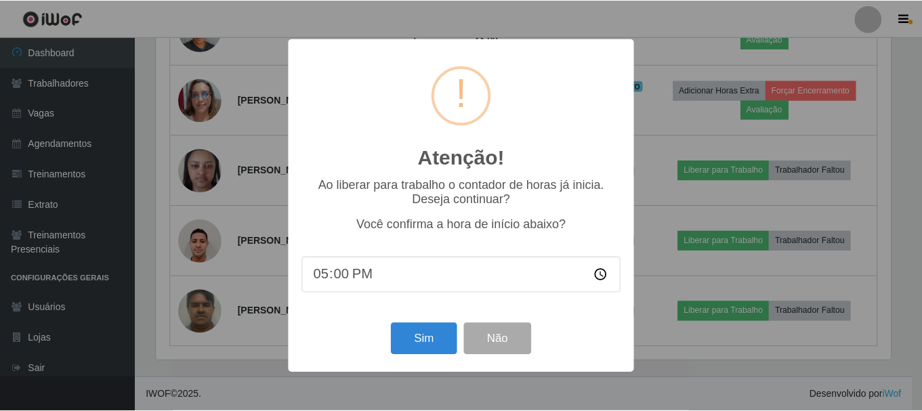
scroll to position [281, 738]
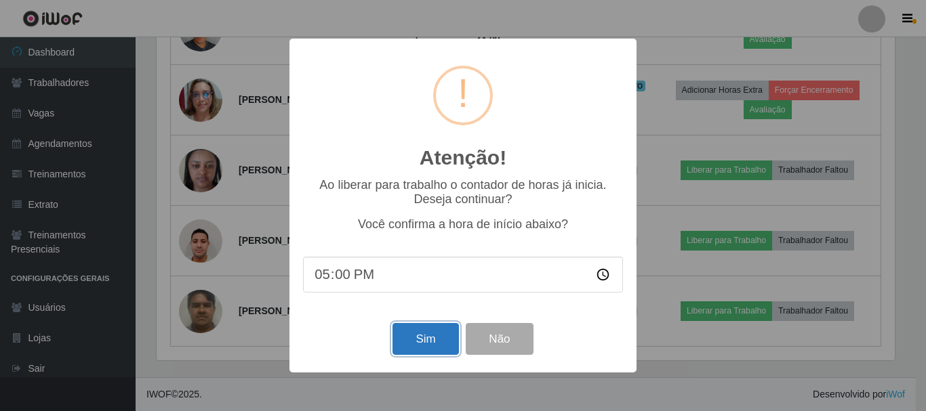
click at [436, 353] on button "Sim" at bounding box center [425, 339] width 66 height 32
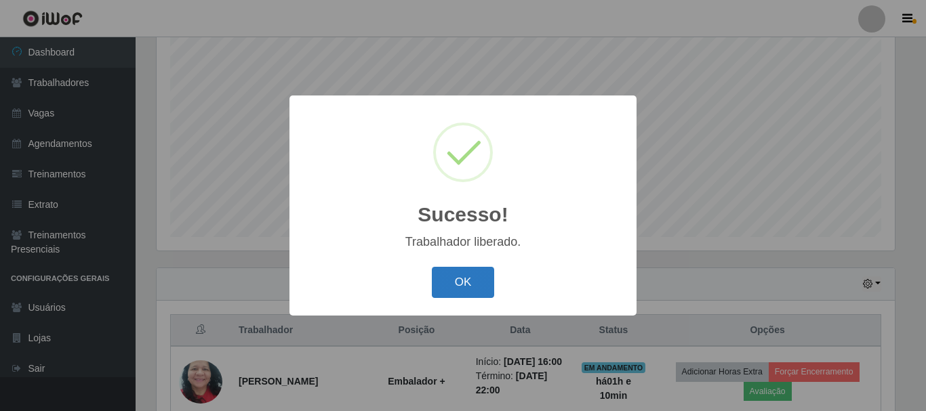
click at [468, 289] on button "OK" at bounding box center [463, 283] width 63 height 32
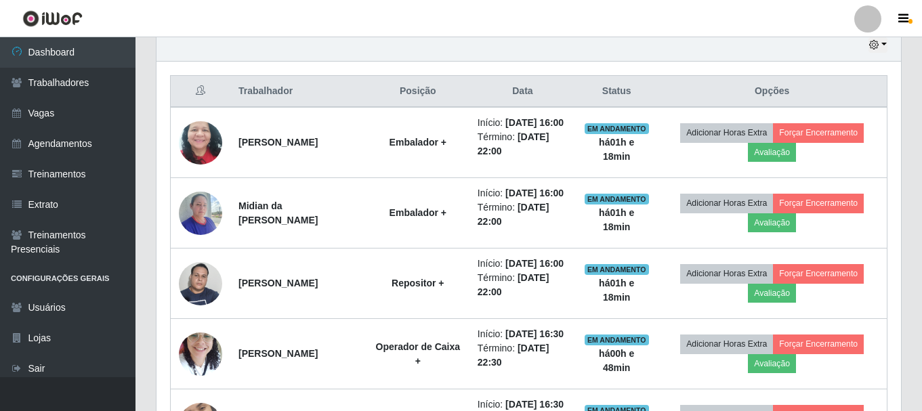
scroll to position [383, 0]
